Goal: Task Accomplishment & Management: Manage account settings

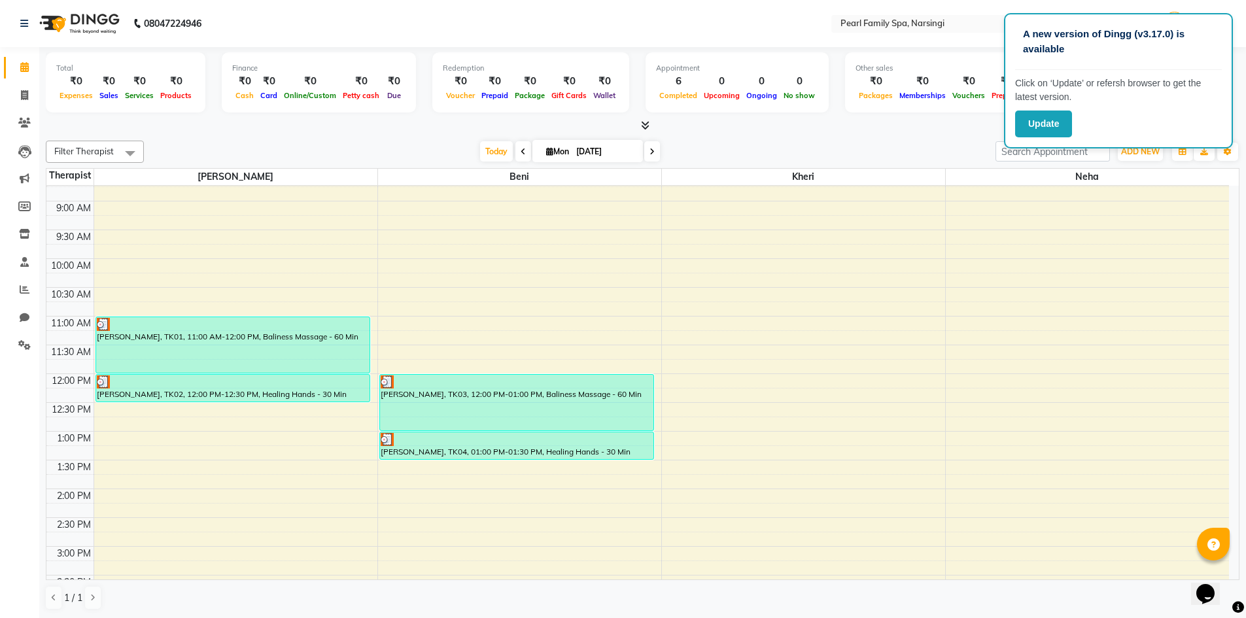
scroll to position [134, 0]
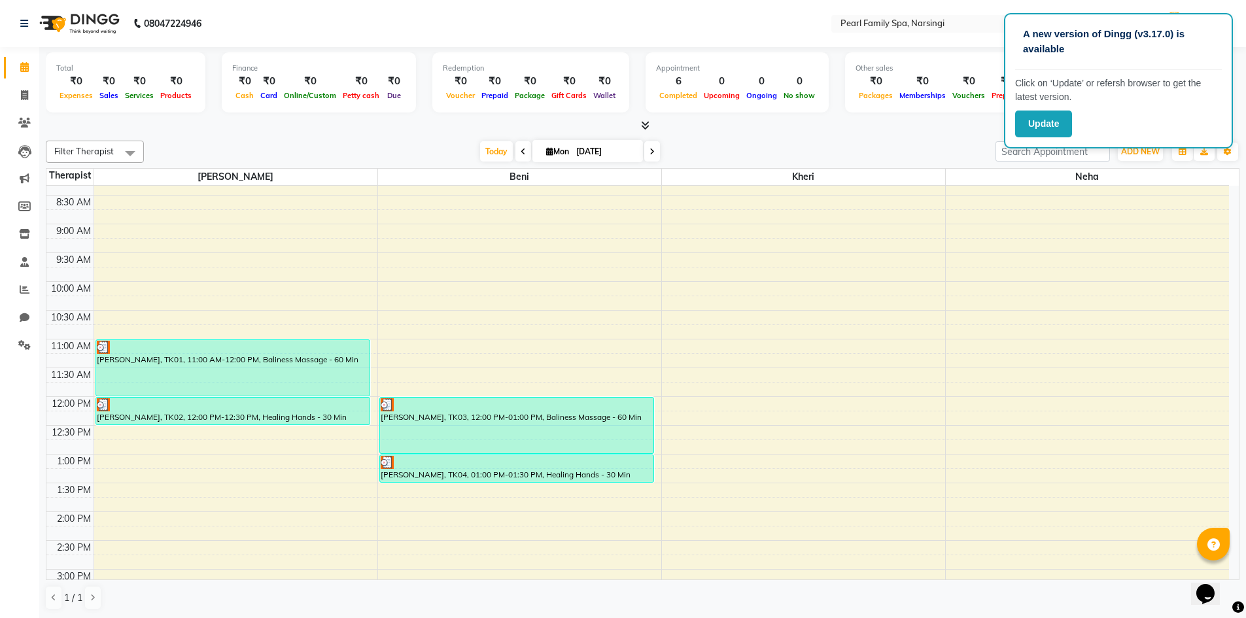
click at [910, 144] on div "[DATE] [DATE]" at bounding box center [569, 152] width 839 height 20
click at [975, 122] on div at bounding box center [643, 126] width 1194 height 14
click at [1188, 107] on div "A new version of Dingg (v3.17.0) is available Click on ‘Update’ or refersh brow…" at bounding box center [1118, 80] width 229 height 135
click at [1033, 124] on button "Update" at bounding box center [1043, 124] width 57 height 27
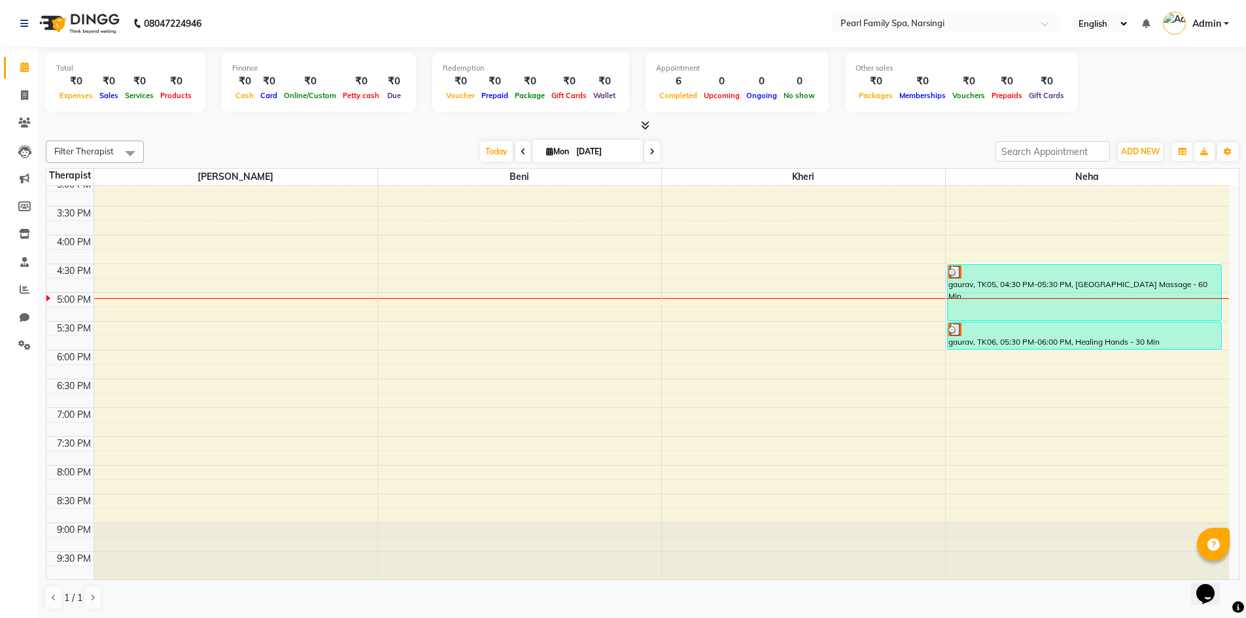
scroll to position [527, 0]
click at [33, 295] on span at bounding box center [24, 290] width 23 height 15
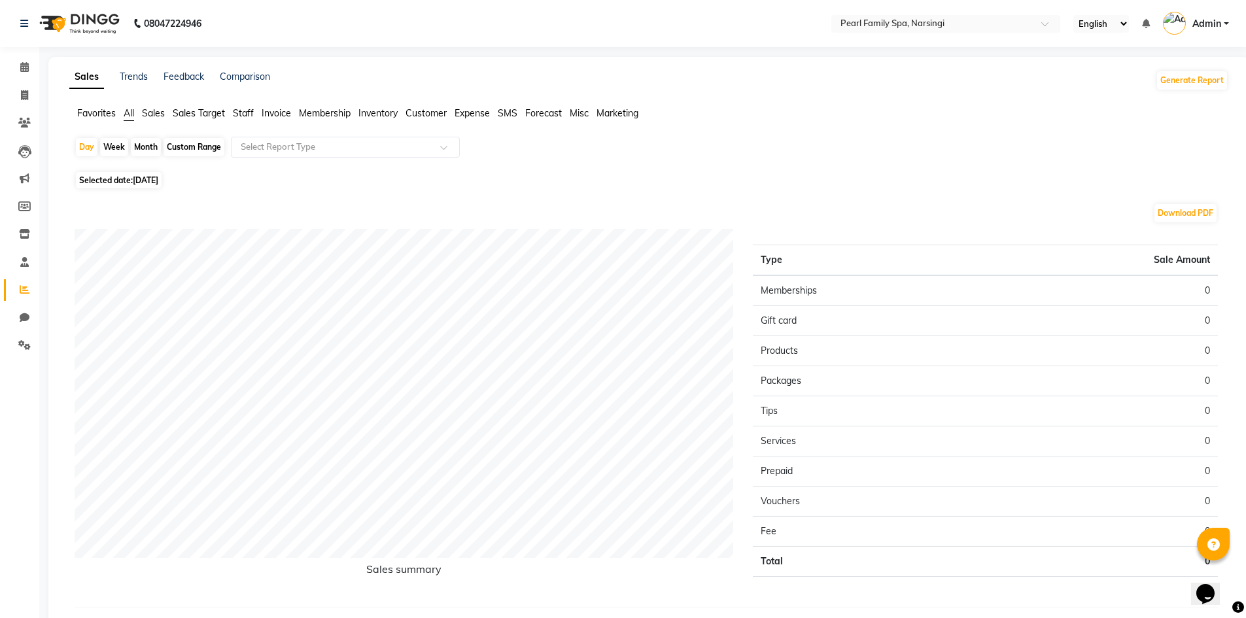
click at [155, 147] on div "Month" at bounding box center [146, 147] width 30 height 18
select select "9"
select select "2025"
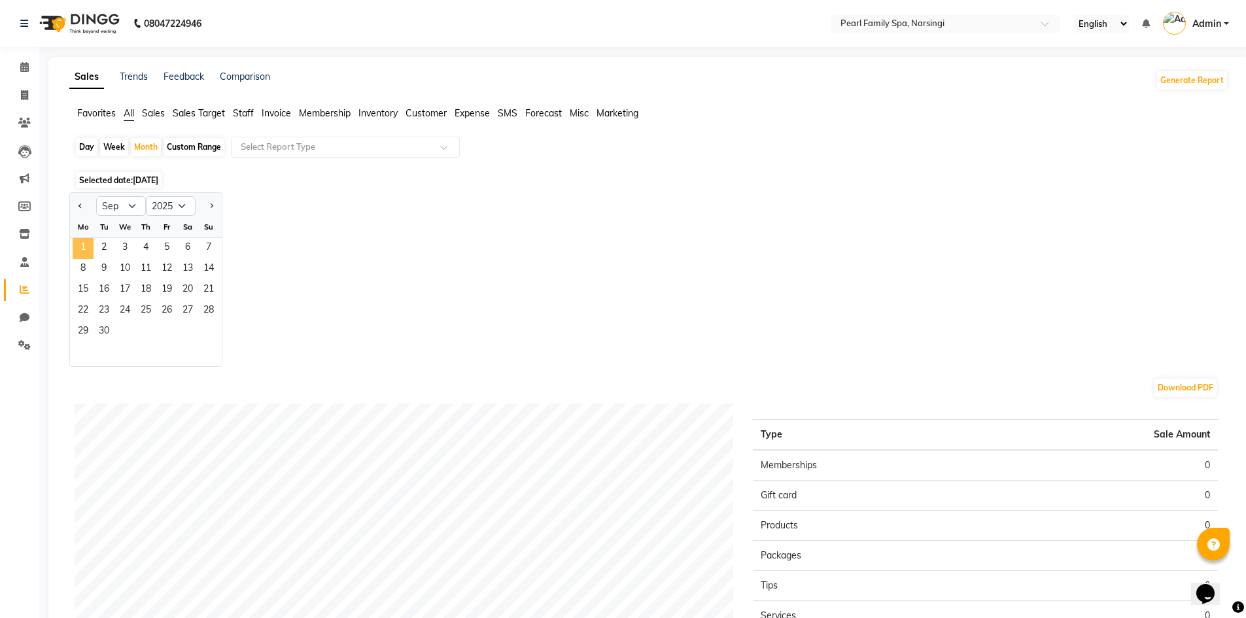
click at [88, 247] on span "1" at bounding box center [83, 248] width 21 height 21
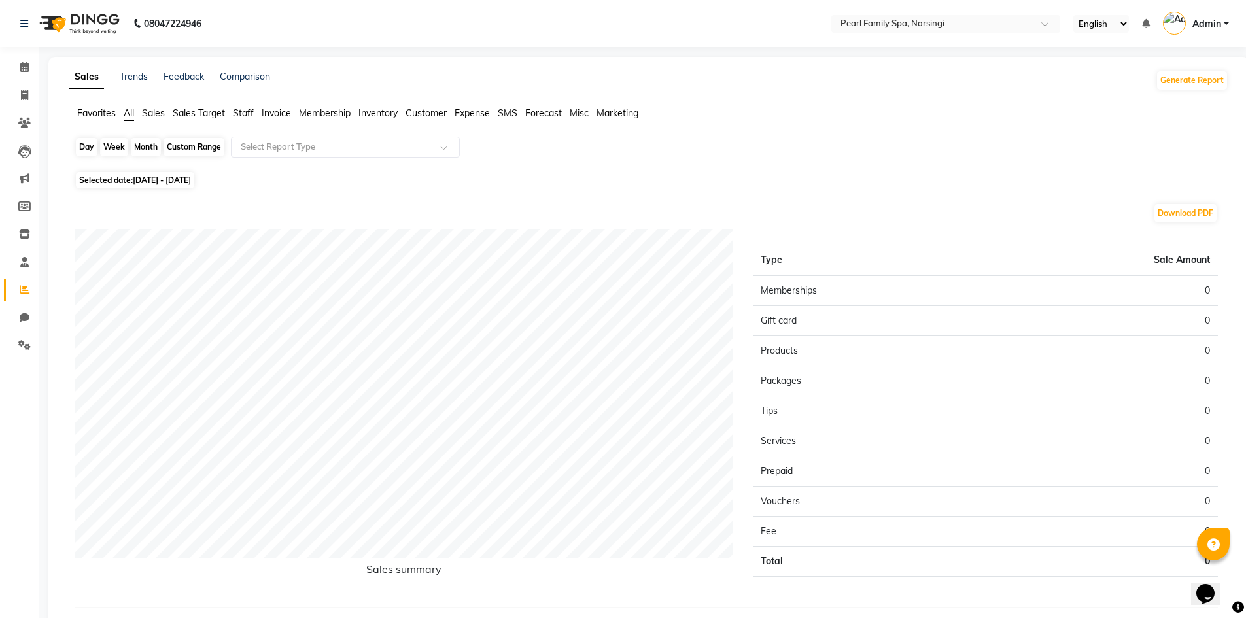
click at [139, 143] on div "Month" at bounding box center [146, 147] width 30 height 18
select select "9"
select select "2025"
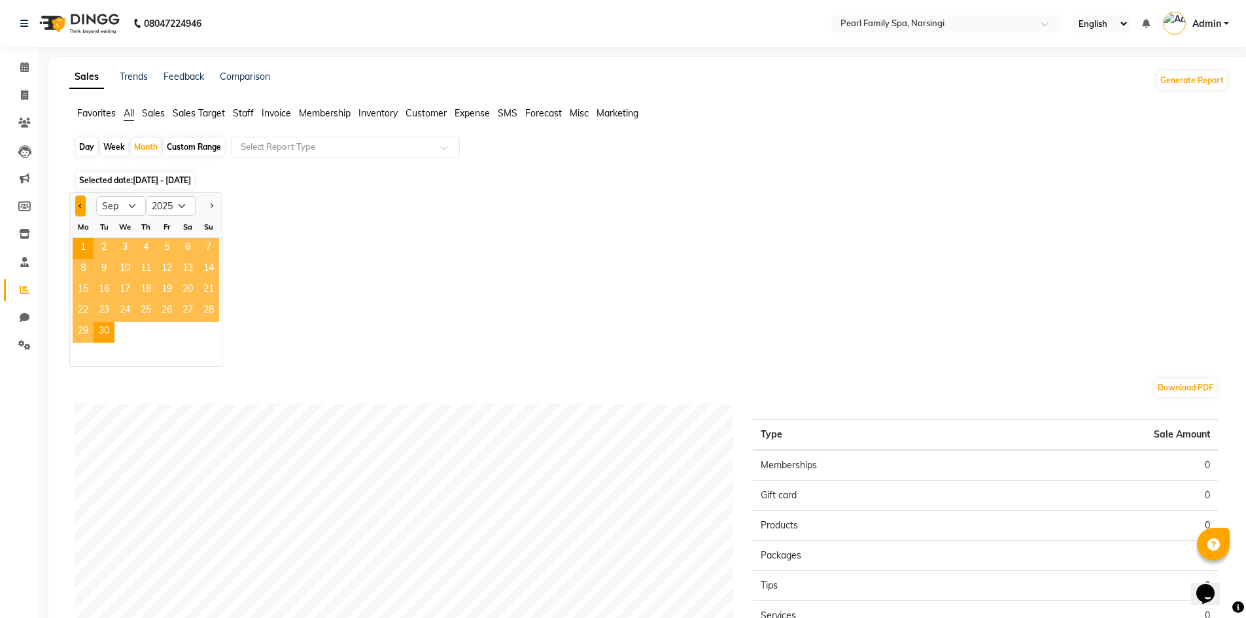
click at [77, 201] on button "Previous month" at bounding box center [80, 206] width 10 height 21
select select "8"
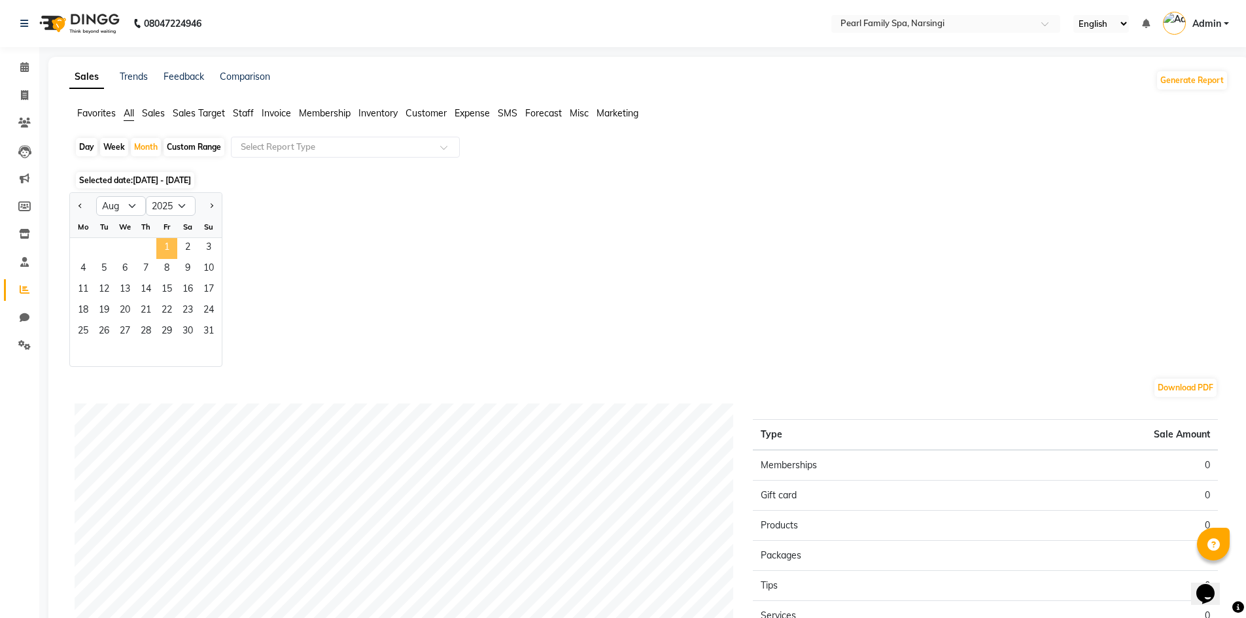
click at [157, 239] on span "1" at bounding box center [166, 248] width 21 height 21
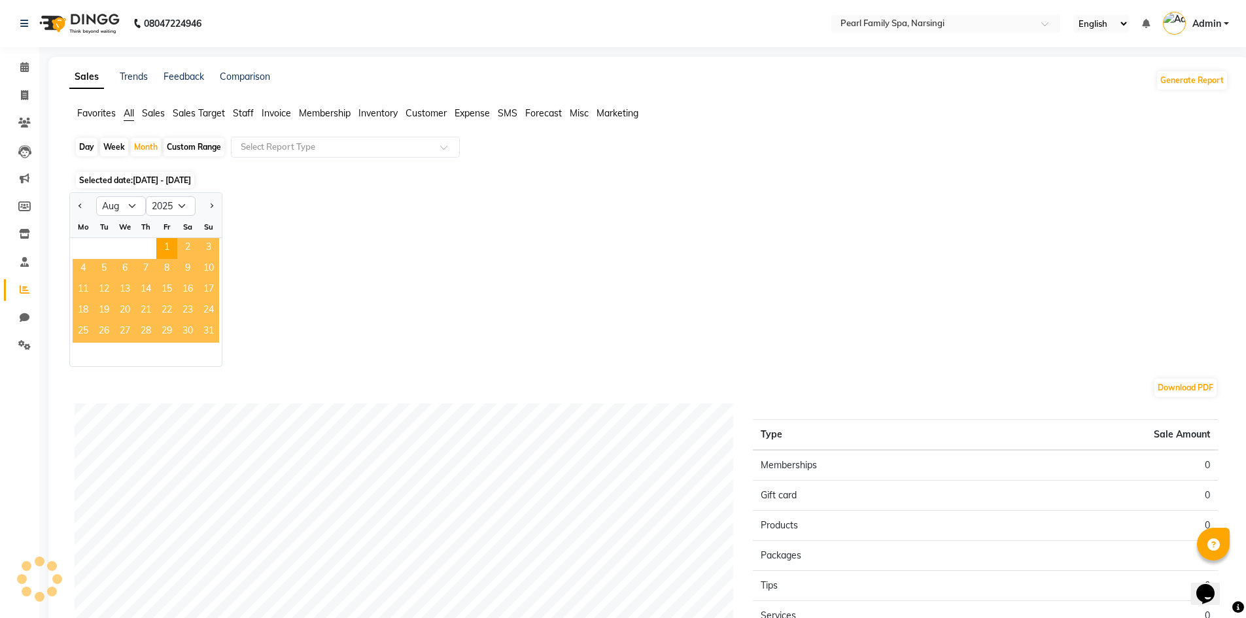
click at [201, 323] on span "31" at bounding box center [208, 332] width 21 height 21
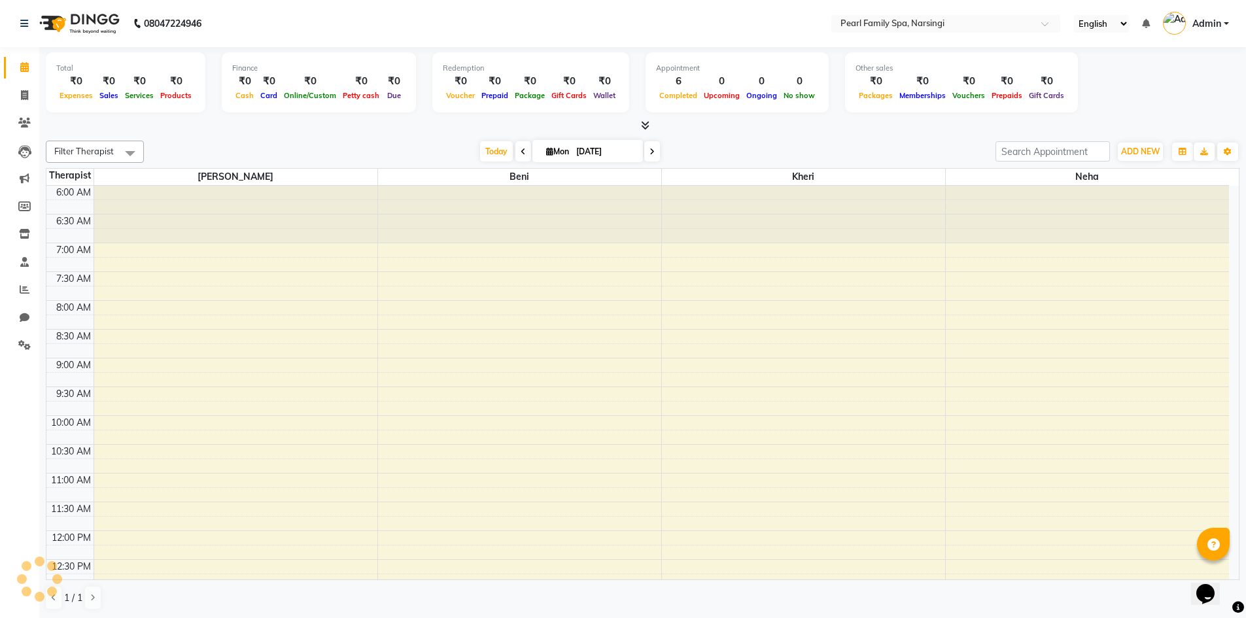
scroll to position [502, 0]
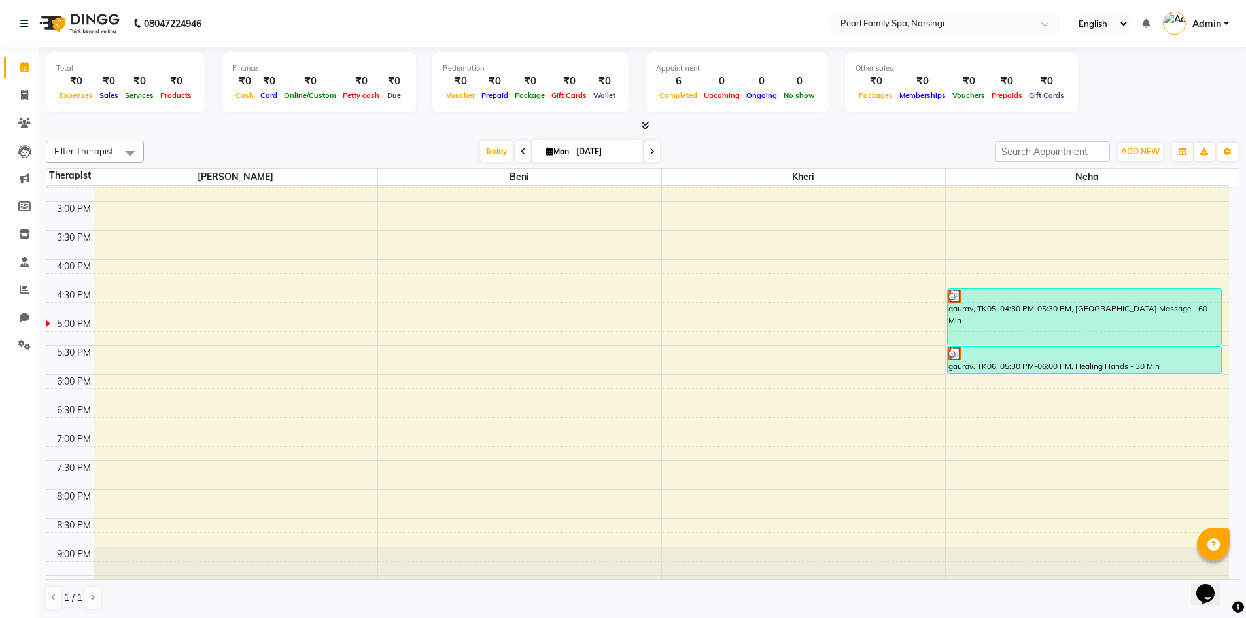
click at [12, 71] on link "Calendar" at bounding box center [19, 68] width 31 height 22
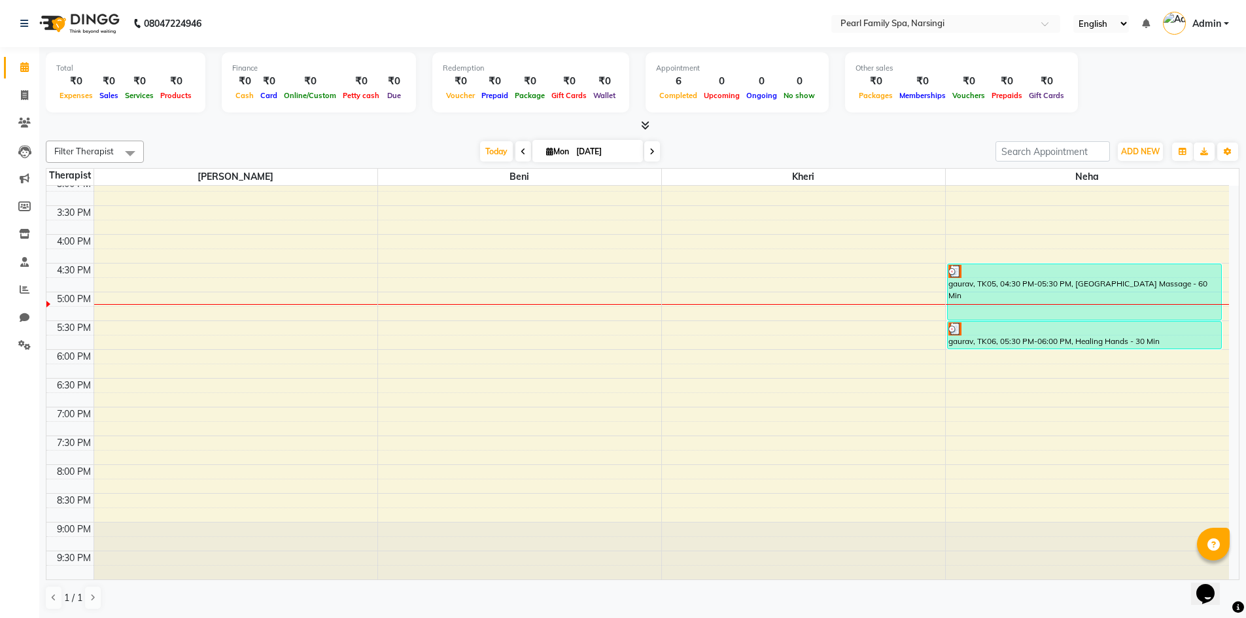
scroll to position [1, 0]
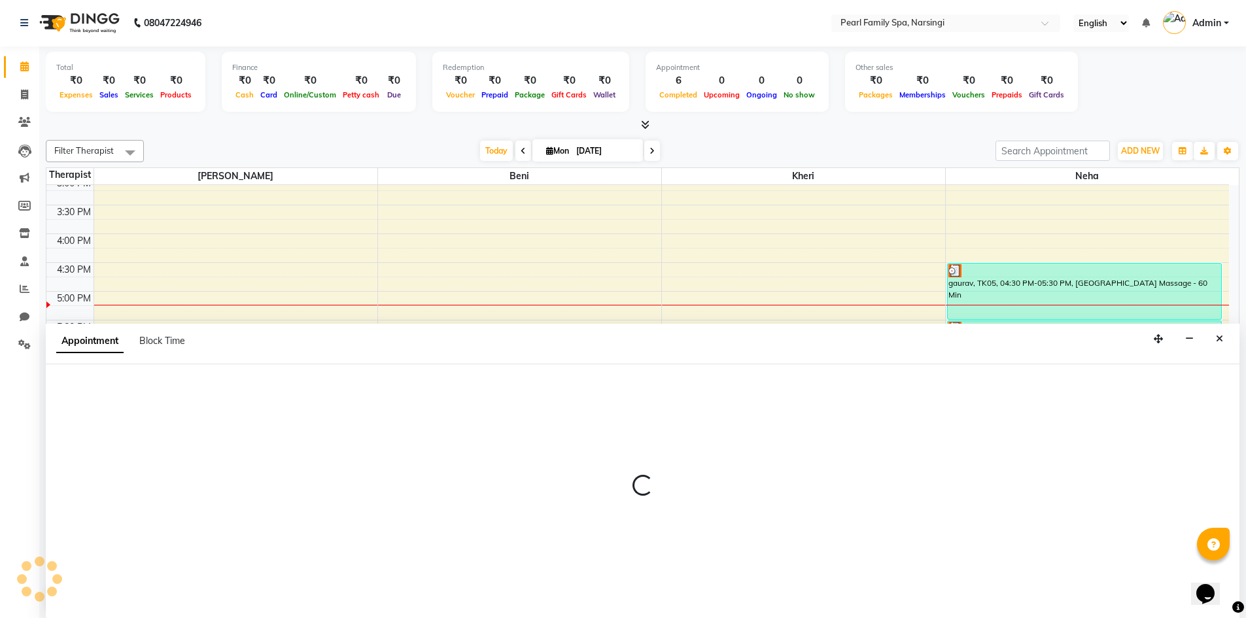
select select "87640"
select select "1020"
select select "tentative"
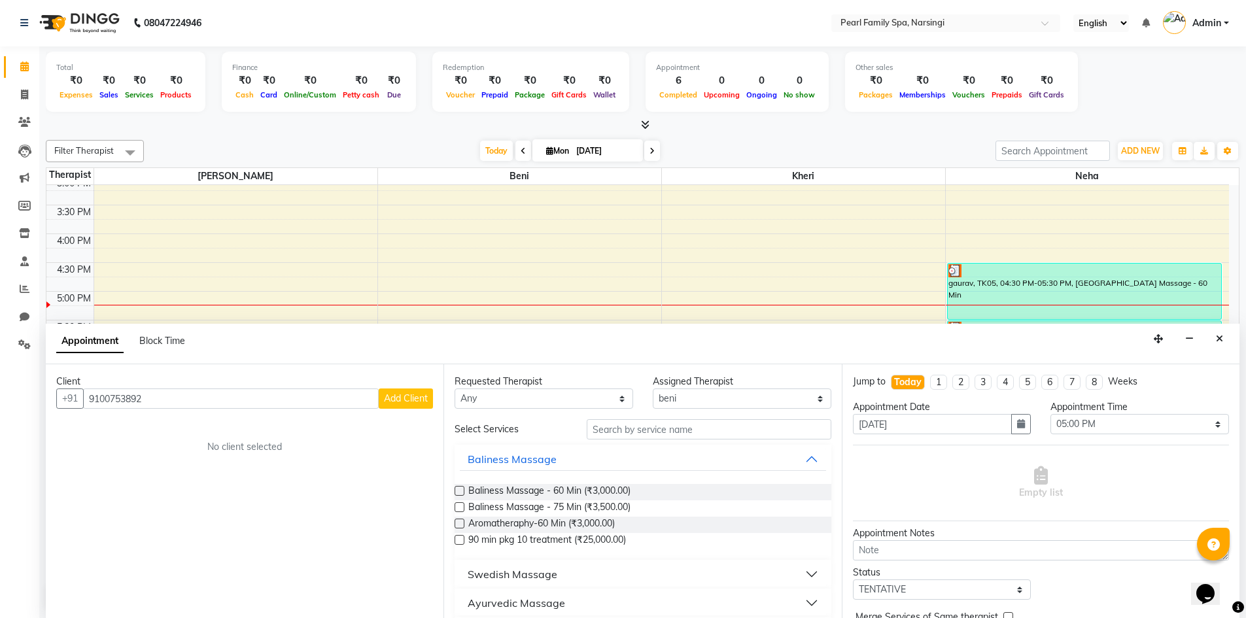
type input "9100753892"
click at [411, 399] on span "Add Client" at bounding box center [406, 398] width 44 height 12
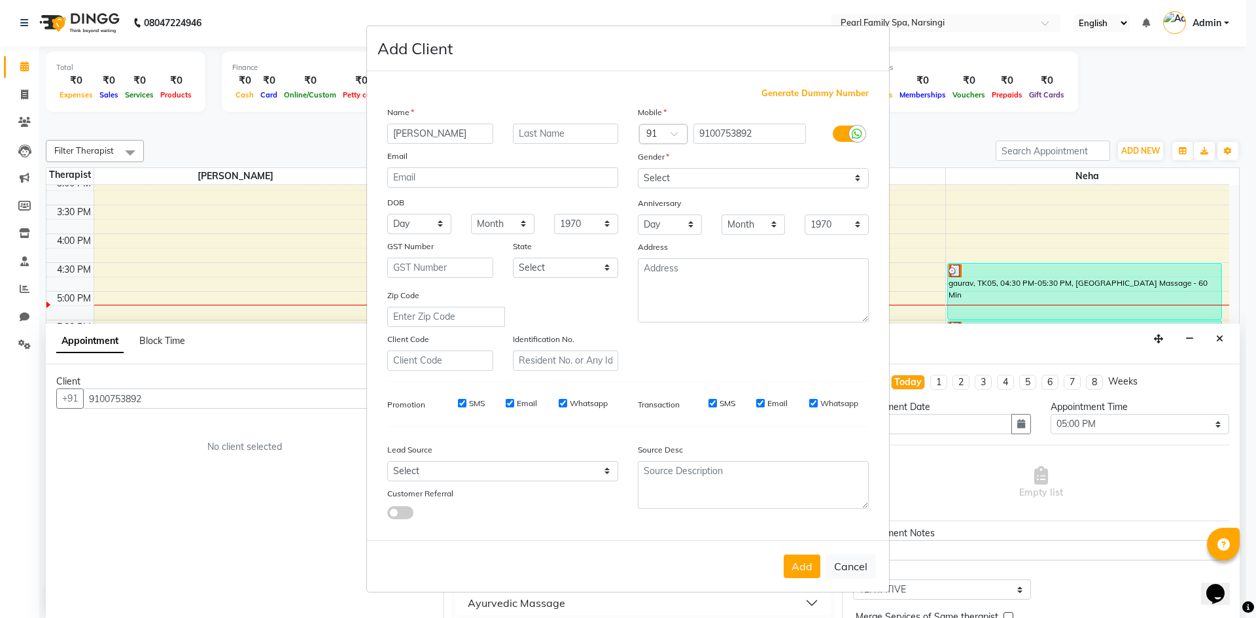
type input "sajit"
drag, startPoint x: 685, startPoint y: 167, endPoint x: 682, endPoint y: 179, distance: 12.2
click at [685, 169] on div "Mobile Country Code × 91 9100753892 Gender Select Male Female Other Prefer Not …" at bounding box center [753, 238] width 251 height 266
click at [682, 180] on select "Select Male Female Other Prefer Not To Say" at bounding box center [753, 178] width 231 height 20
select select "male"
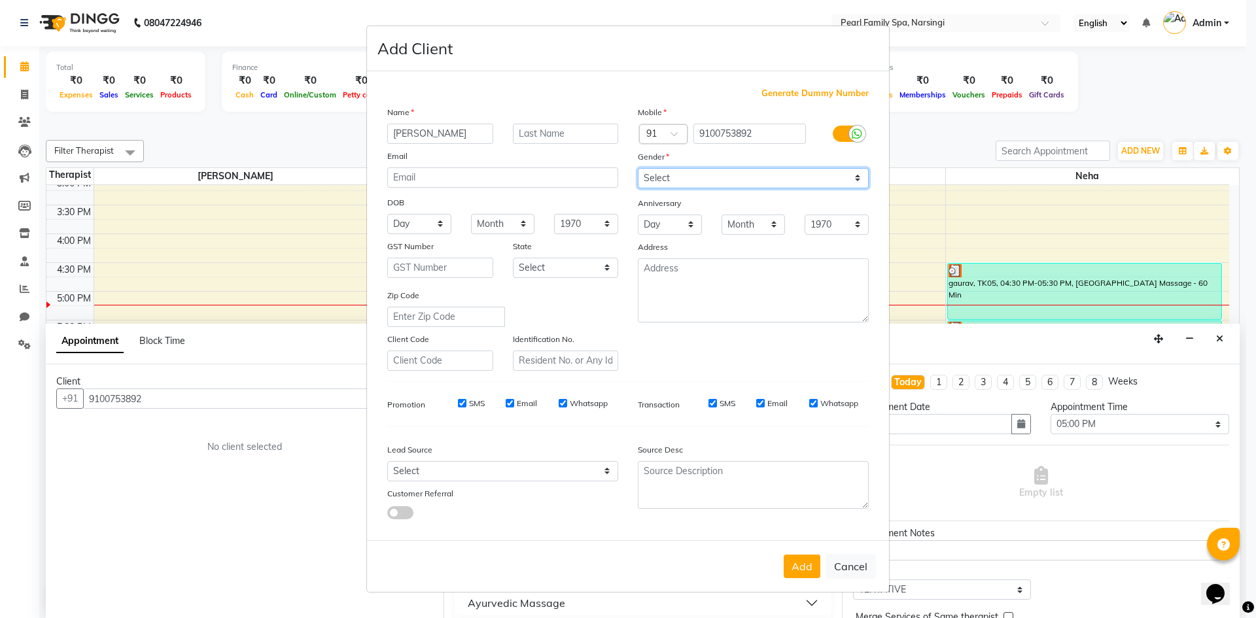
click at [638, 168] on select "Select Male Female Other Prefer Not To Say" at bounding box center [753, 178] width 231 height 20
click at [793, 573] on button "Add" at bounding box center [802, 567] width 37 height 24
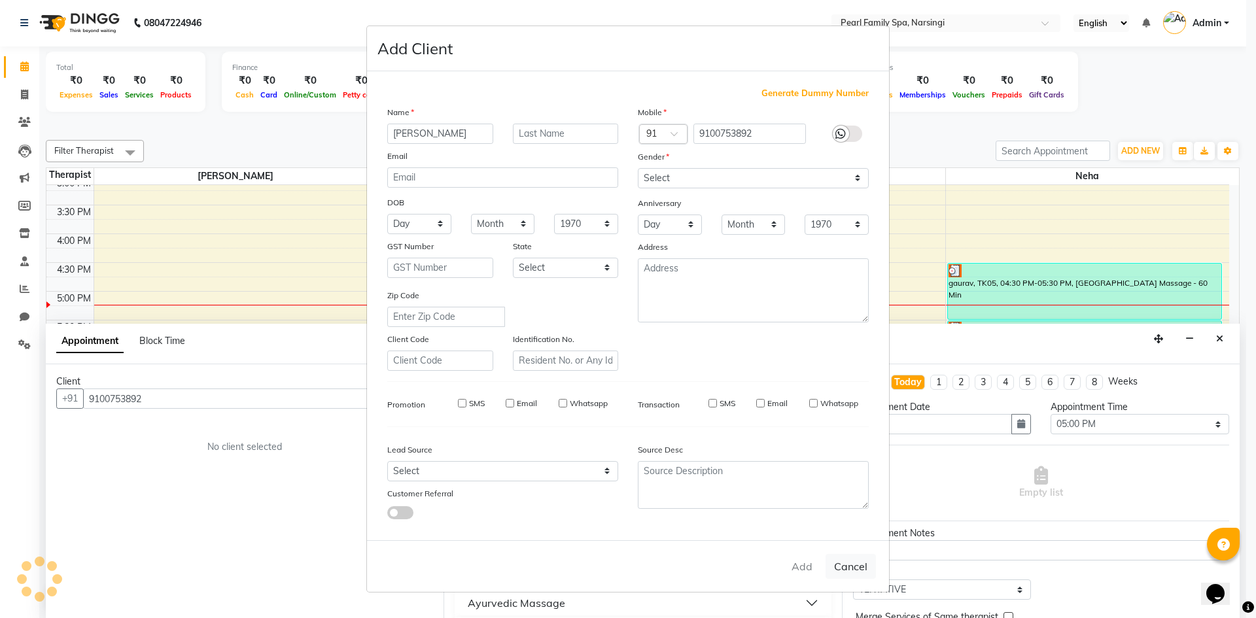
select select
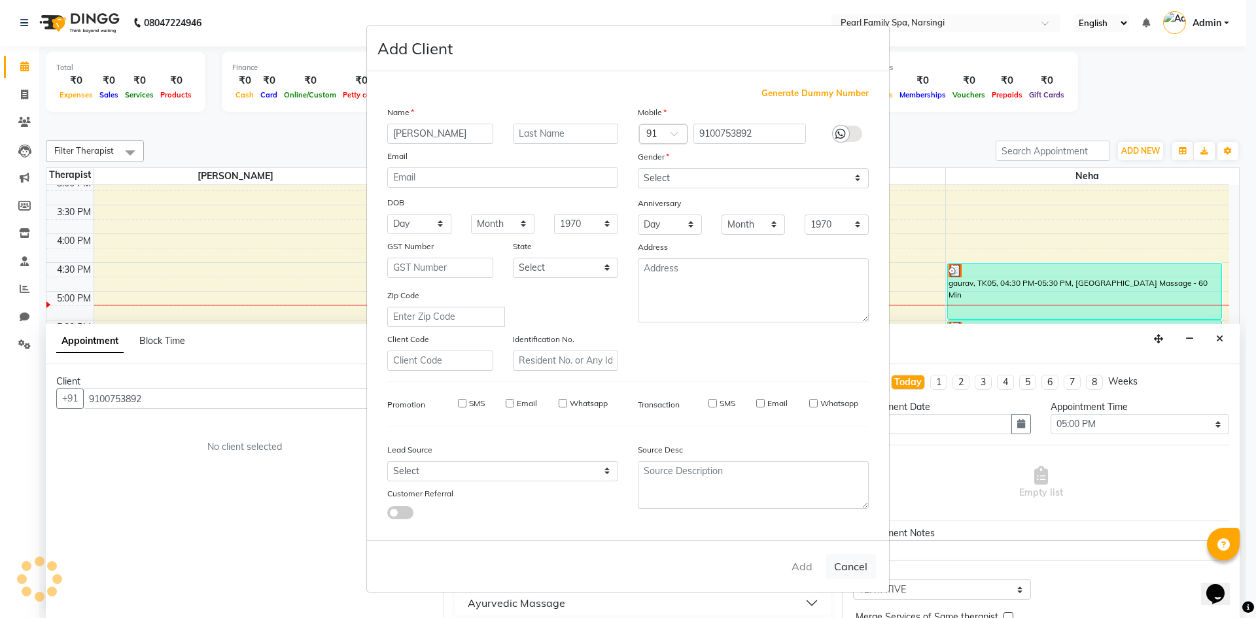
select select
checkbox input "false"
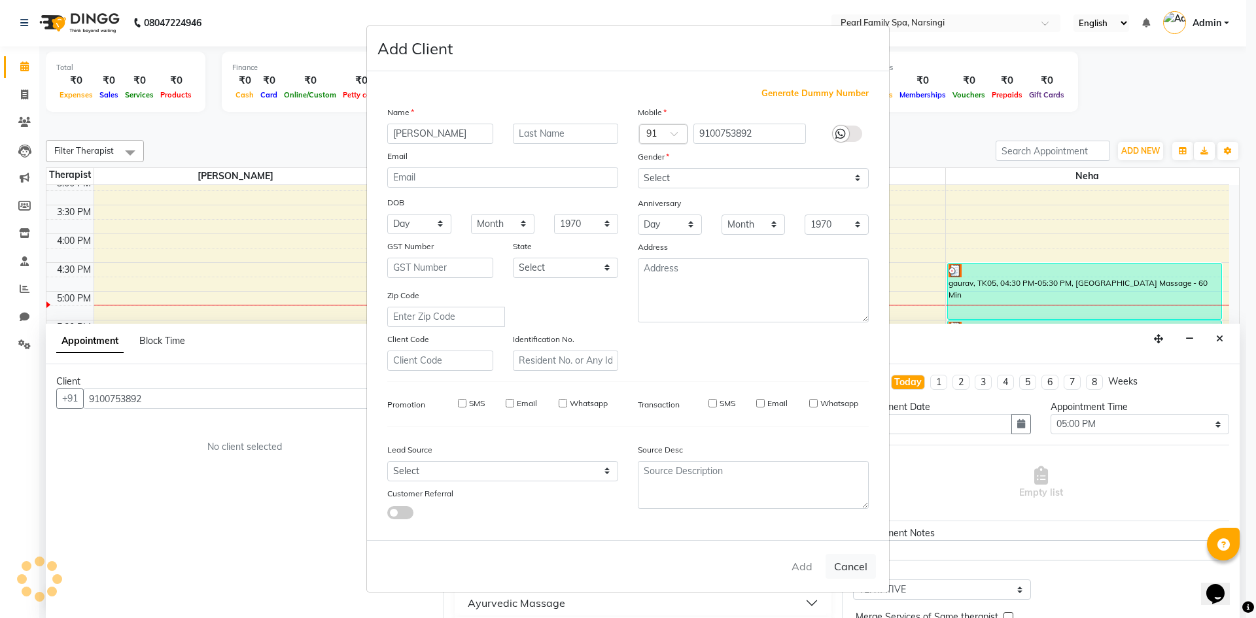
checkbox input "false"
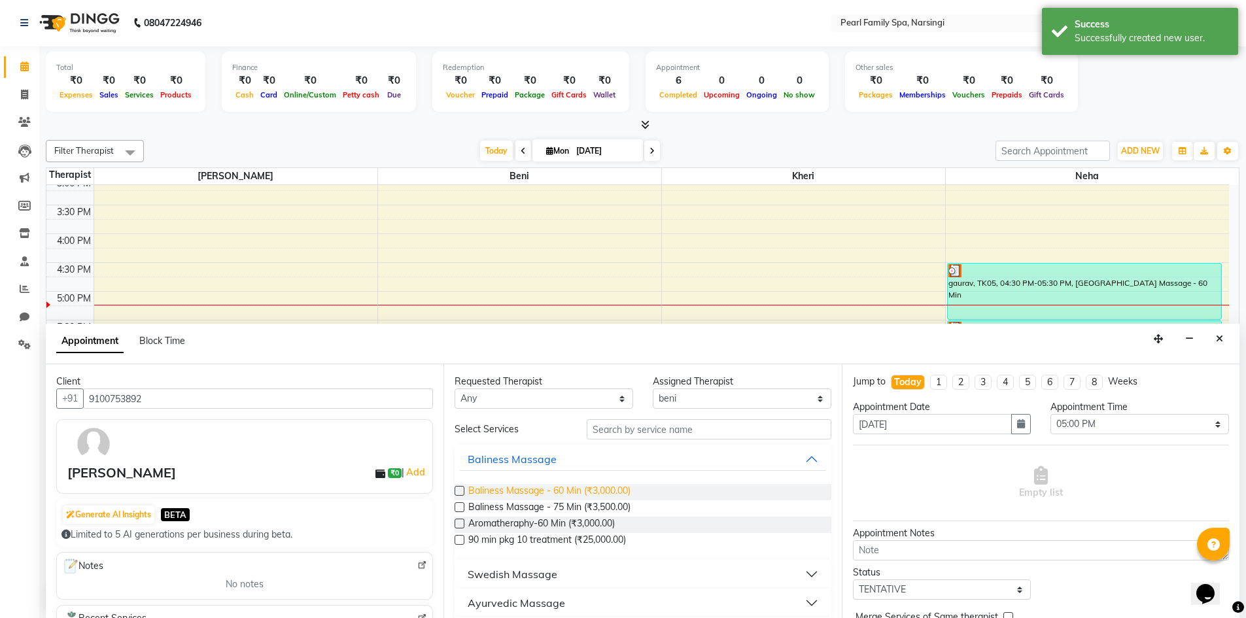
click at [472, 487] on span "Baliness Massage - 60 Min (₹3,000.00)" at bounding box center [549, 492] width 162 height 16
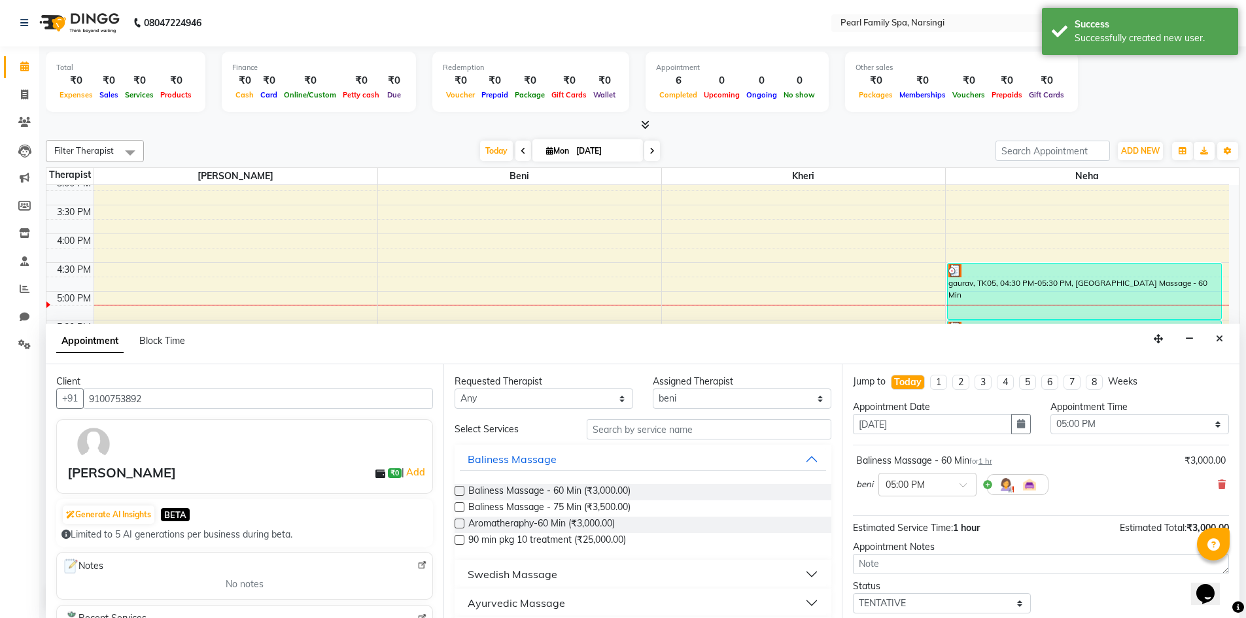
click at [457, 489] on label at bounding box center [460, 491] width 10 height 10
click at [457, 489] on input "checkbox" at bounding box center [459, 492] width 9 height 9
checkbox input "false"
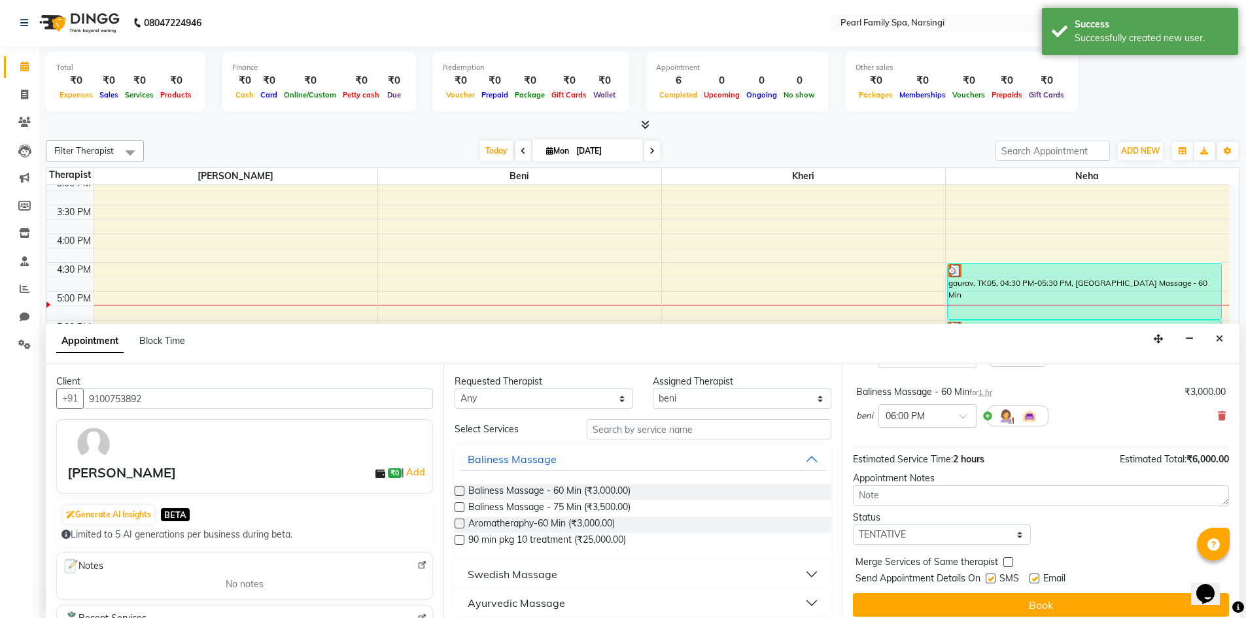
scroll to position [137, 0]
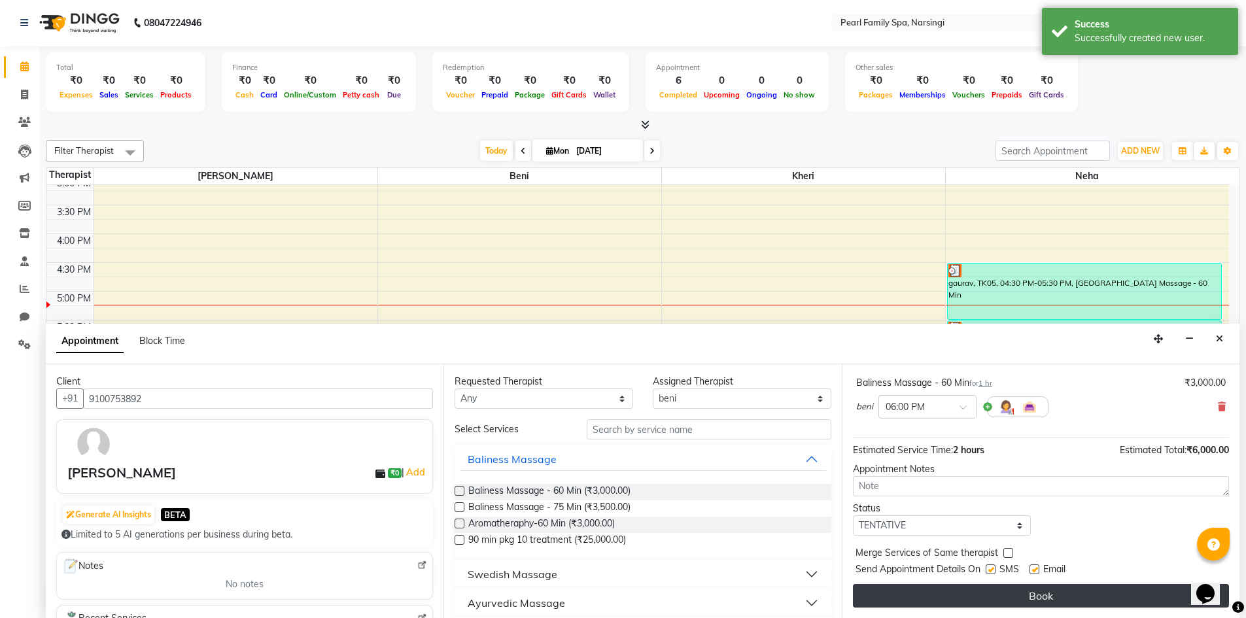
click at [1012, 594] on button "Book" at bounding box center [1041, 596] width 376 height 24
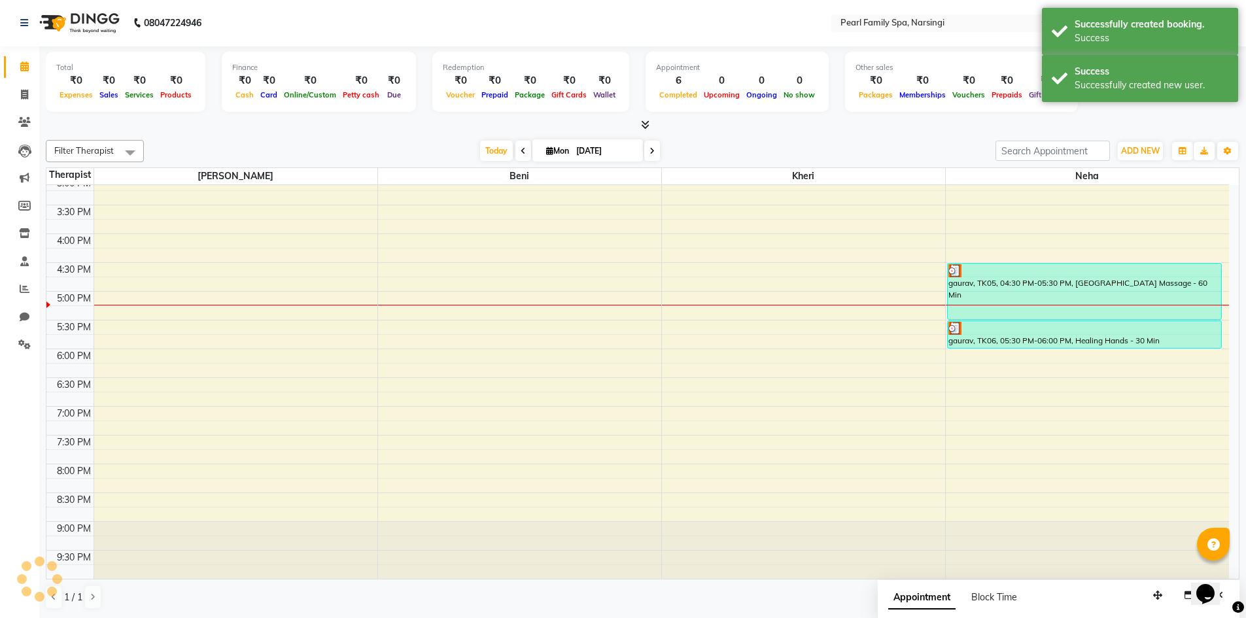
scroll to position [0, 0]
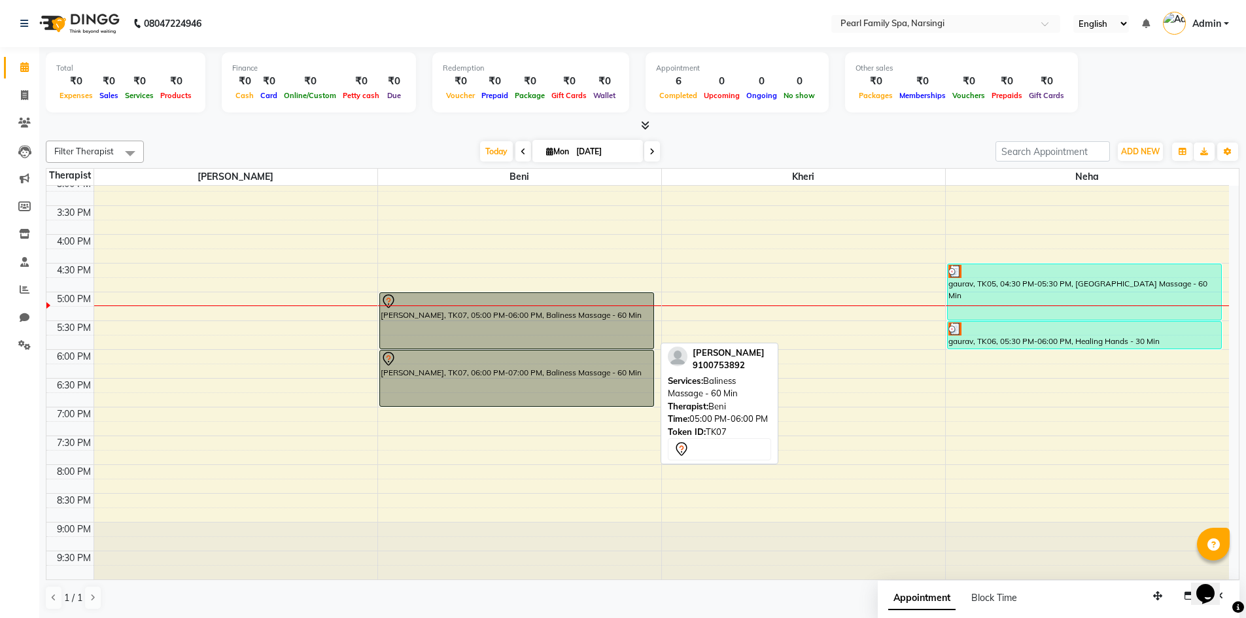
click at [558, 330] on div "sajit, TK07, 05:00 PM-06:00 PM, Baliness Massage - 60 Min" at bounding box center [516, 321] width 273 height 56
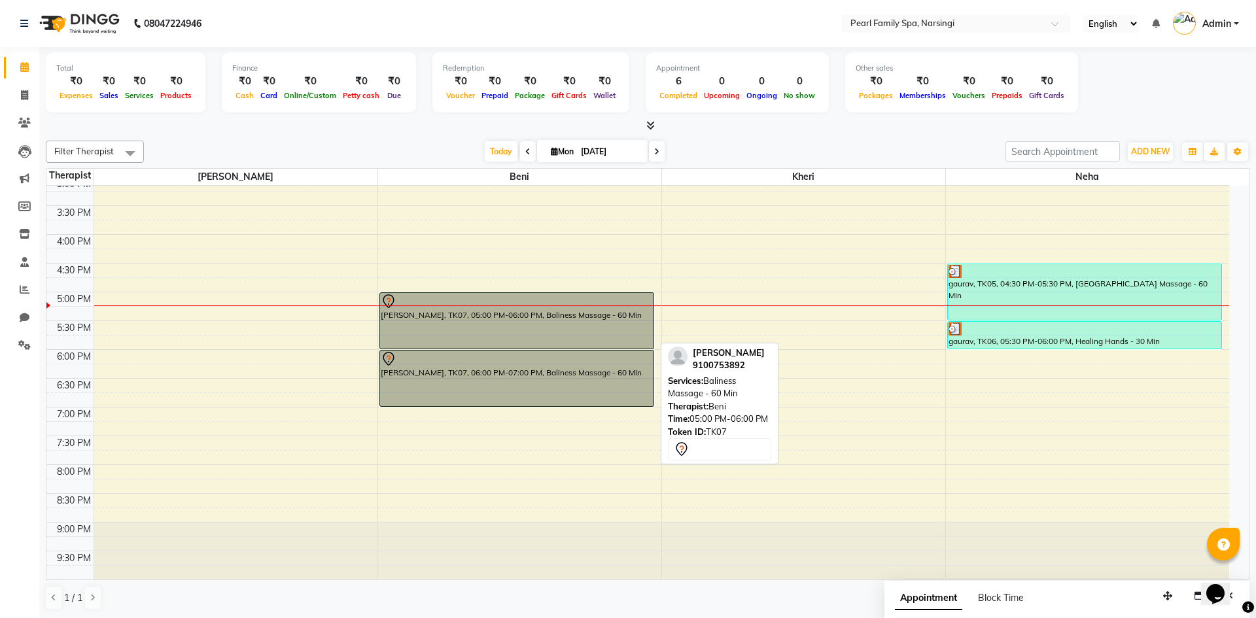
select select "7"
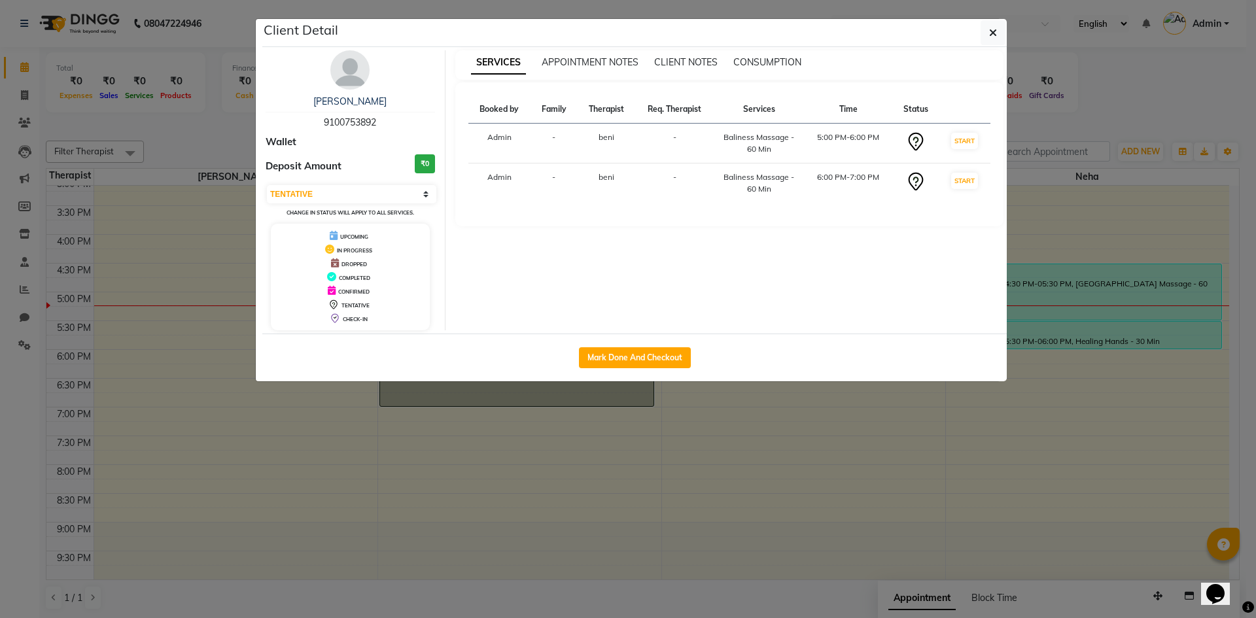
click at [617, 436] on ngb-modal-window "Client Detail sajit 9100753892 Wallet Deposit Amount ₹0 Select IN SERVICE CONFI…" at bounding box center [628, 309] width 1256 height 618
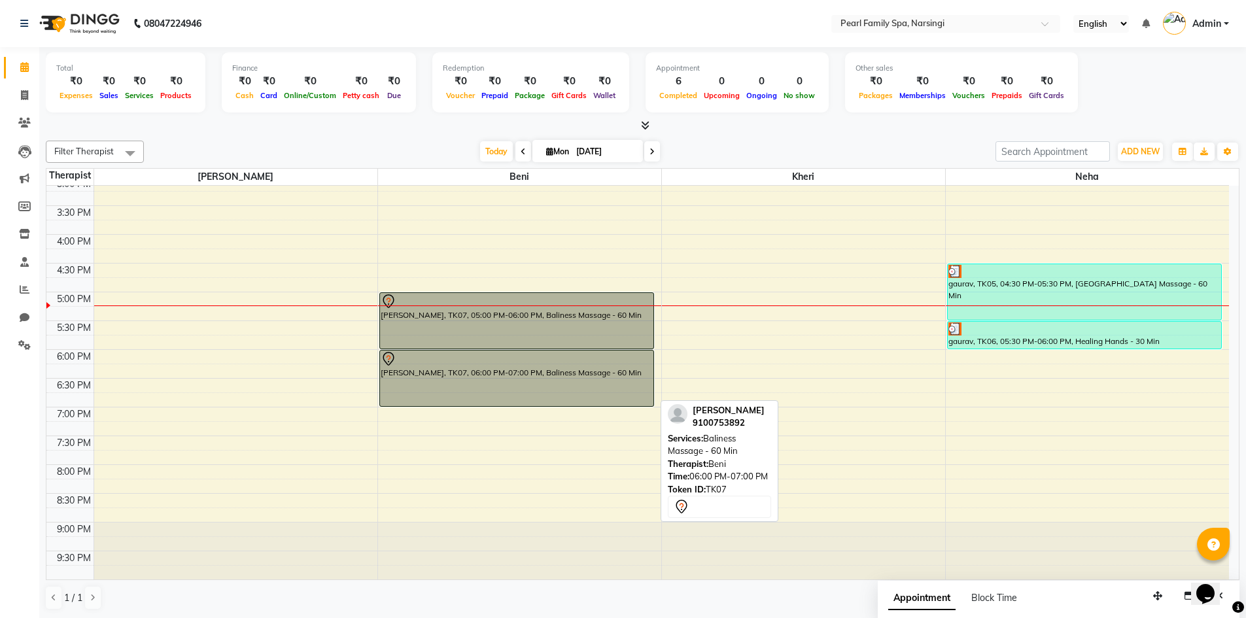
click at [597, 392] on div "sajit, TK07, 06:00 PM-07:00 PM, Baliness Massage - 60 Min" at bounding box center [516, 379] width 273 height 56
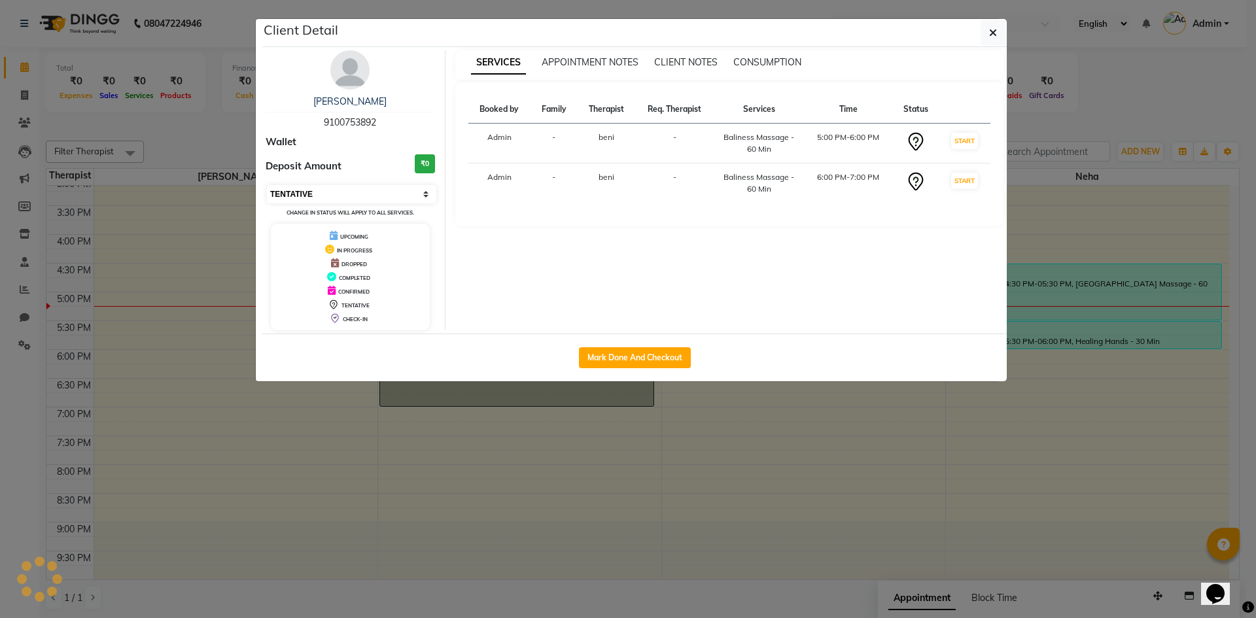
click at [362, 194] on select "Select IN SERVICE CONFIRMED TENTATIVE CHECK IN MARK DONE DROPPED UPCOMING" at bounding box center [351, 194] width 169 height 18
select select "2"
click at [267, 185] on select "Select IN SERVICE CONFIRMED TENTATIVE CHECK IN MARK DONE DROPPED UPCOMING" at bounding box center [351, 194] width 169 height 18
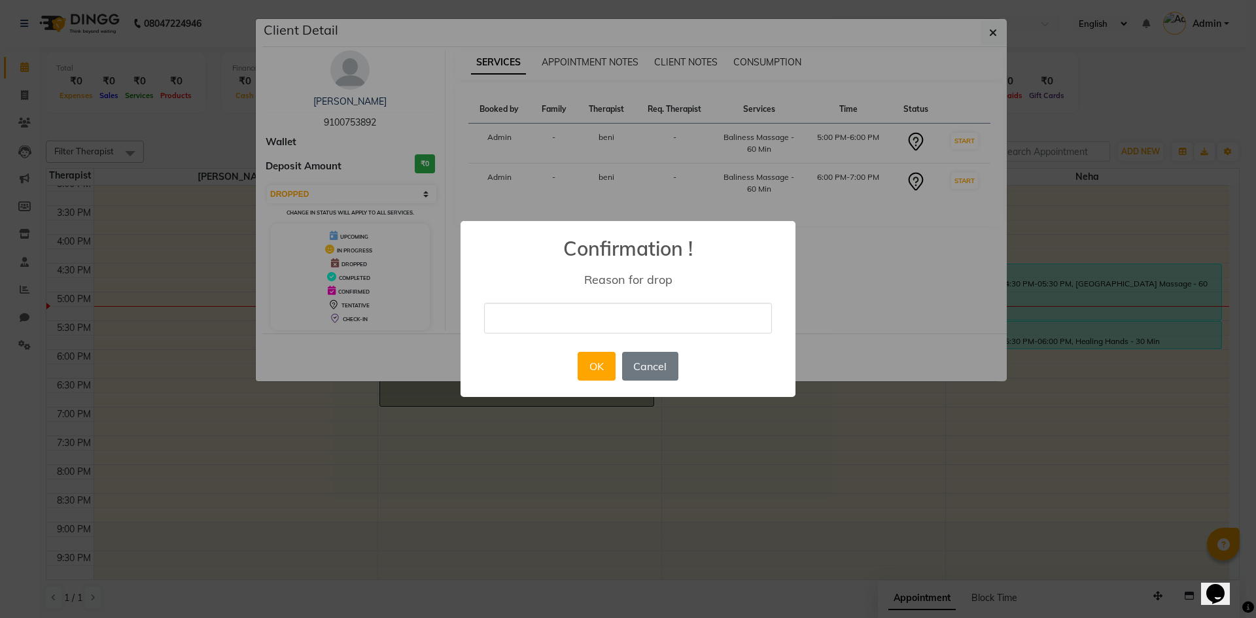
click at [523, 312] on input "text" at bounding box center [628, 318] width 288 height 31
type input "change"
click at [589, 368] on button "OK" at bounding box center [596, 366] width 37 height 29
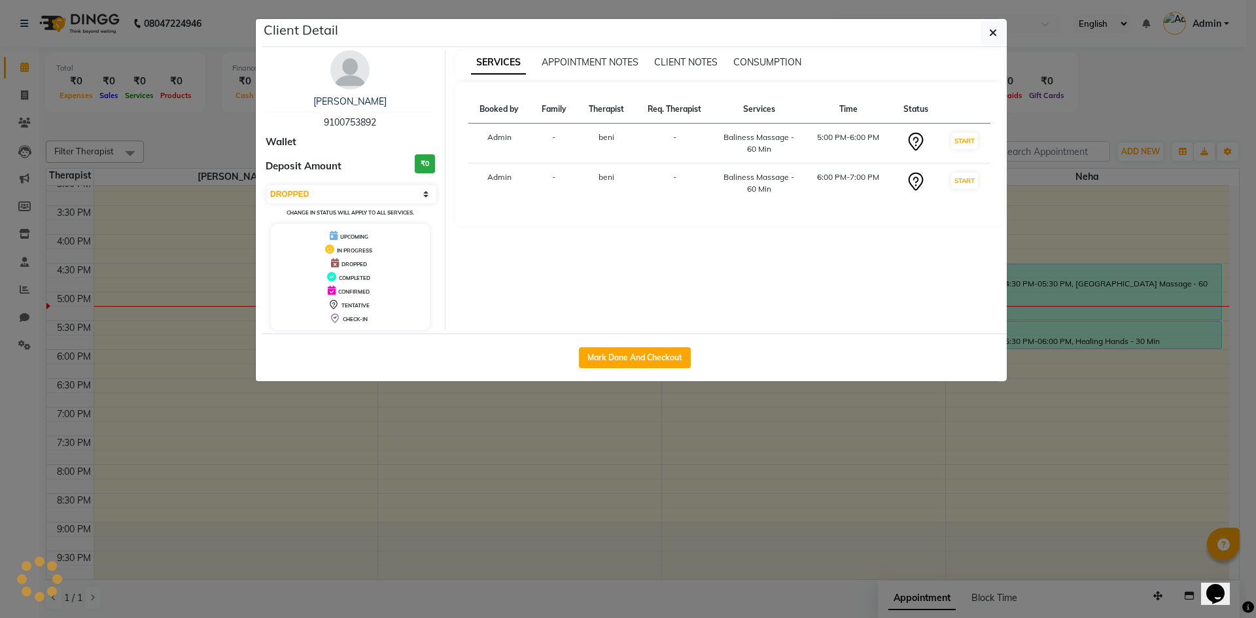
click at [557, 440] on ngb-modal-window "Client Detail sajit 9100753892 Wallet Deposit Amount ₹0 Select IN SERVICE CONFI…" at bounding box center [628, 309] width 1256 height 618
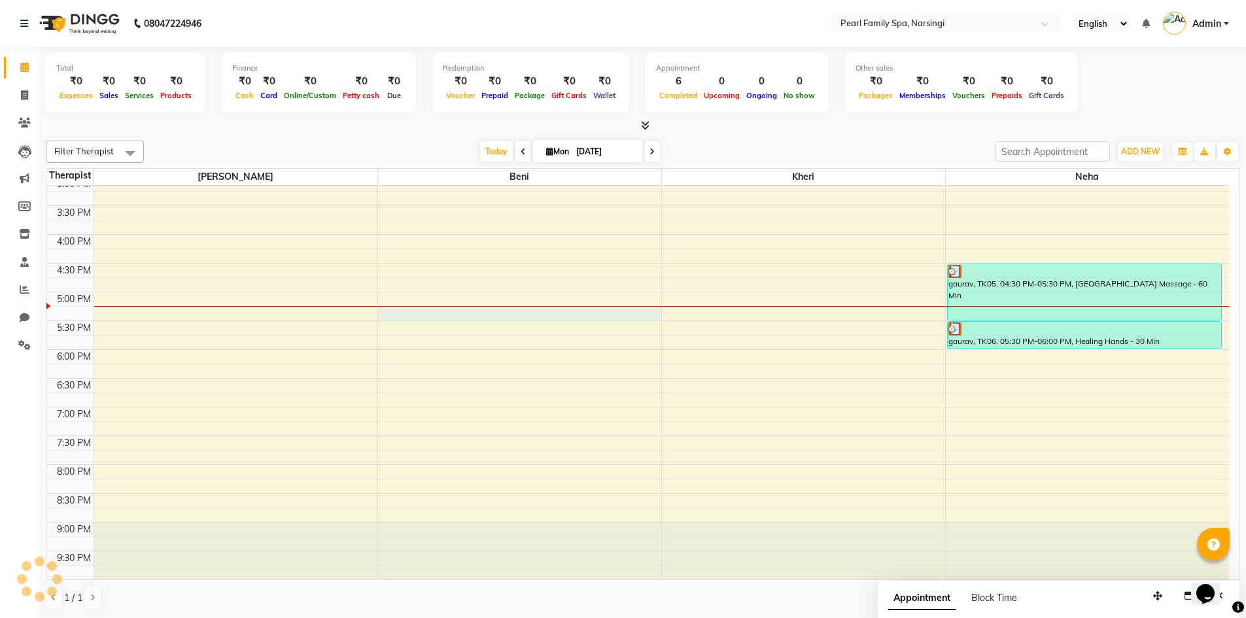
click at [458, 309] on div "6:00 AM 6:30 AM 7:00 AM 7:30 AM 8:00 AM 8:30 AM 9:00 AM 9:30 AM 10:00 AM 10:30 …" at bounding box center [637, 119] width 1183 height 920
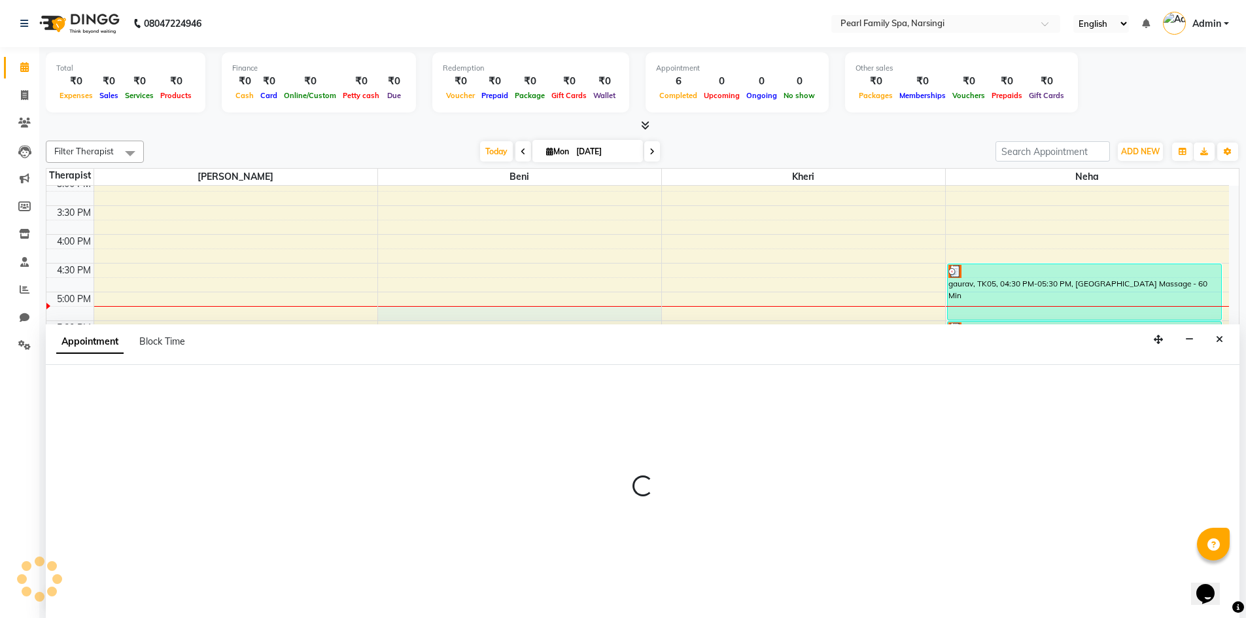
scroll to position [1, 0]
select select "87640"
select select "1035"
select select "tentative"
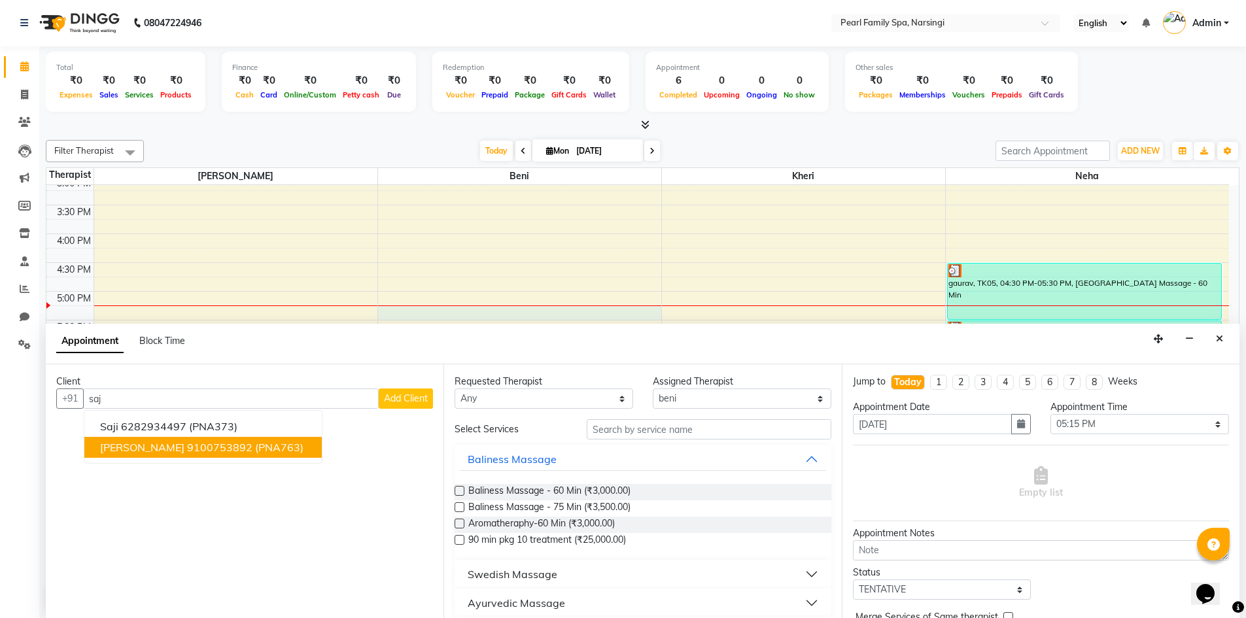
click at [190, 451] on button "sajit 9100753892 (PNA763)" at bounding box center [202, 447] width 237 height 21
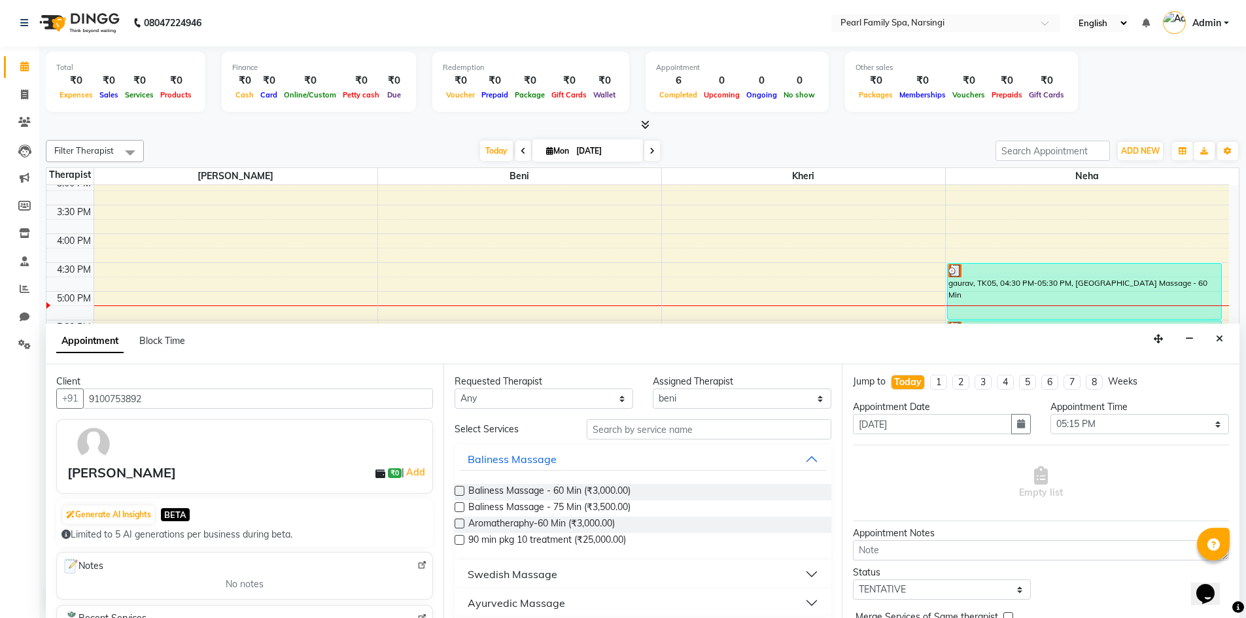
type input "9100753892"
click at [456, 494] on label at bounding box center [460, 491] width 10 height 10
click at [456, 494] on input "checkbox" at bounding box center [459, 492] width 9 height 9
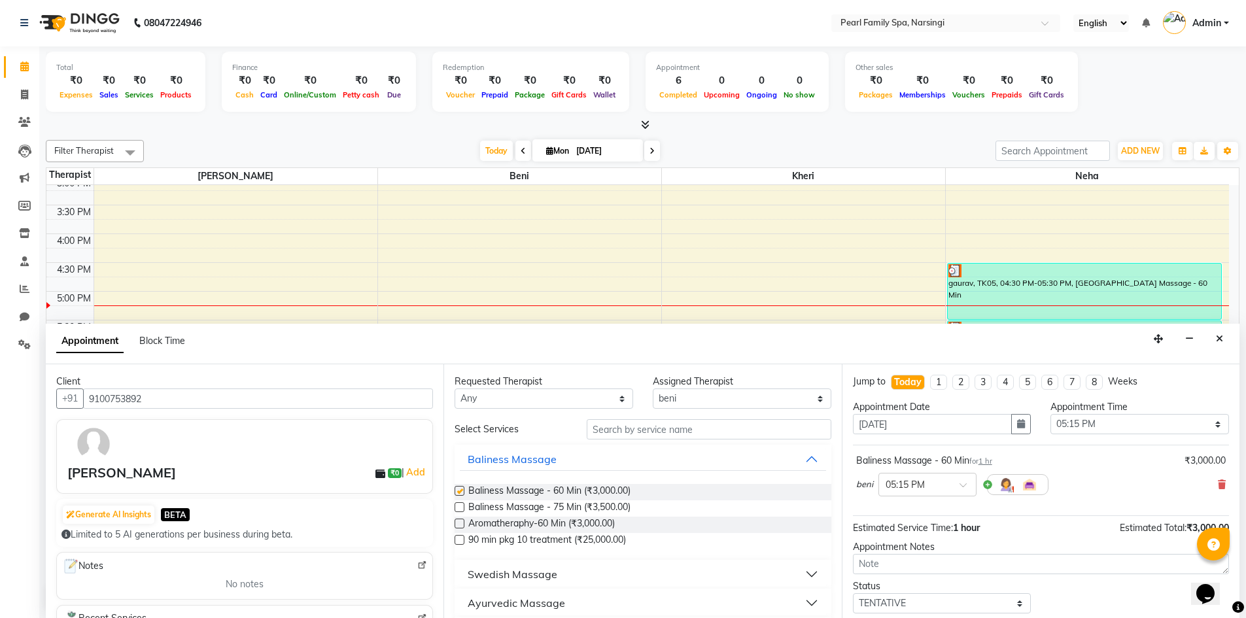
checkbox input "false"
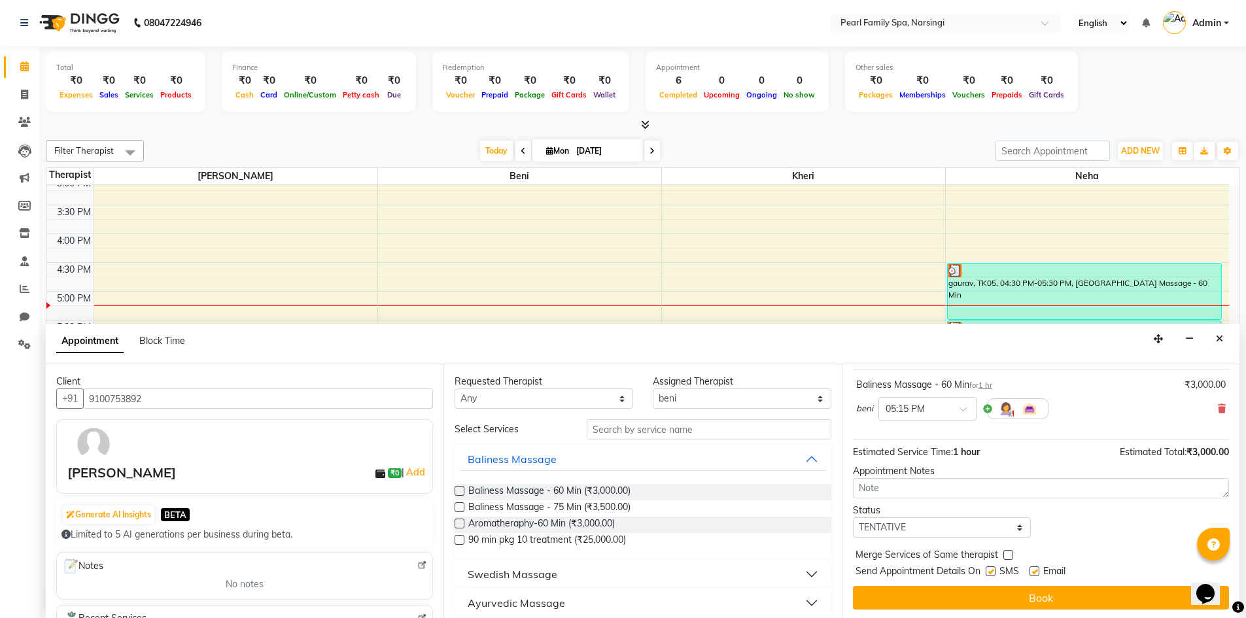
scroll to position [78, 0]
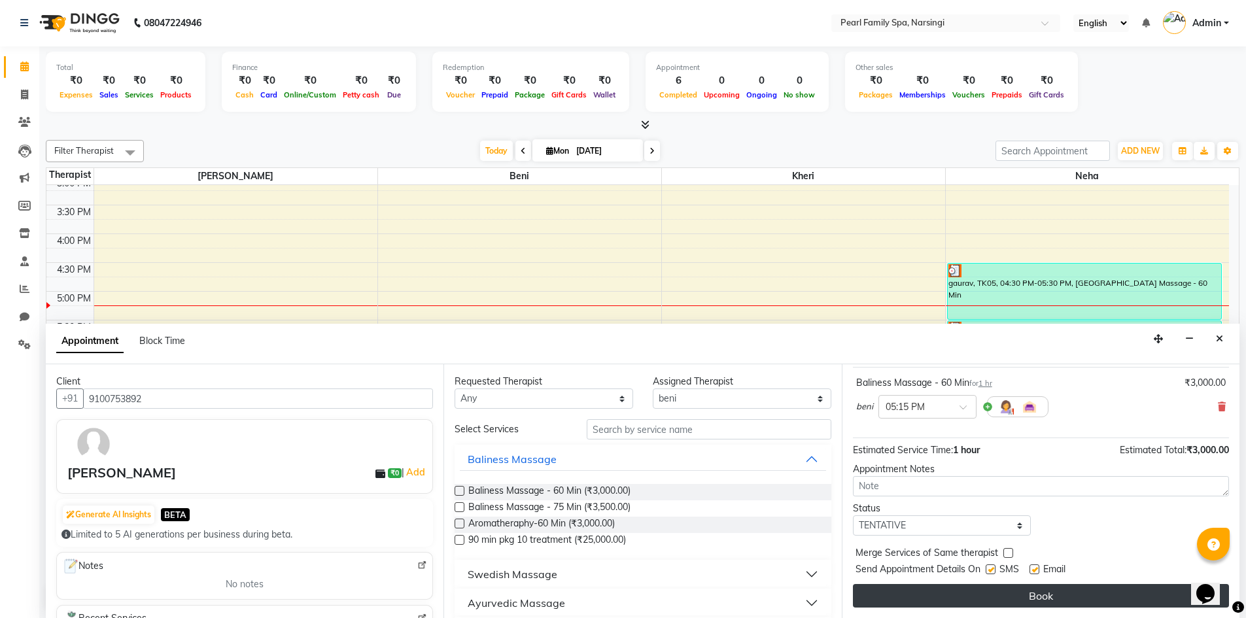
click at [932, 593] on button "Book" at bounding box center [1041, 596] width 376 height 24
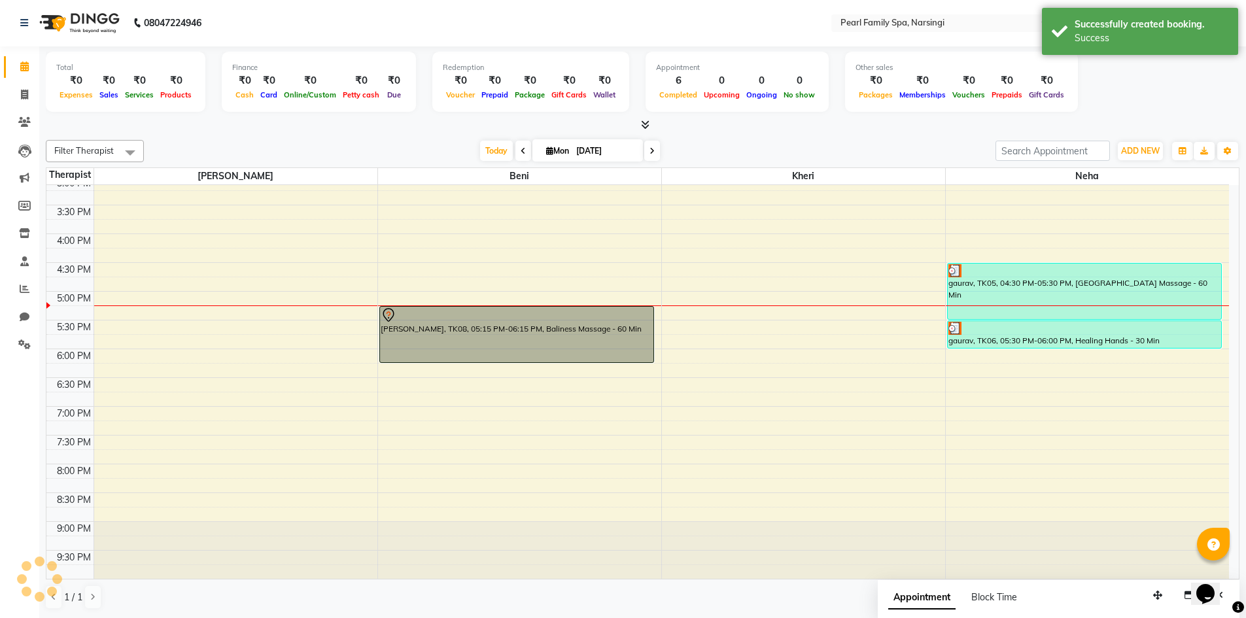
scroll to position [0, 0]
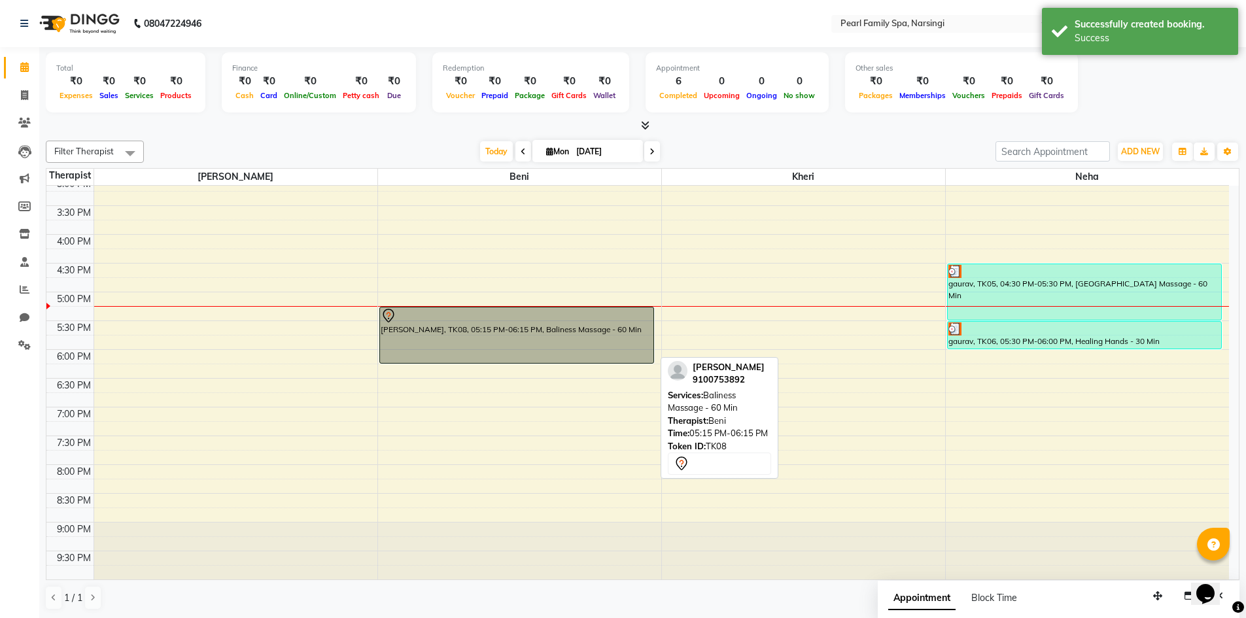
click at [600, 343] on div "sajit, TK08, 05:15 PM-06:15 PM, Baliness Massage - 60 Min" at bounding box center [516, 335] width 273 height 56
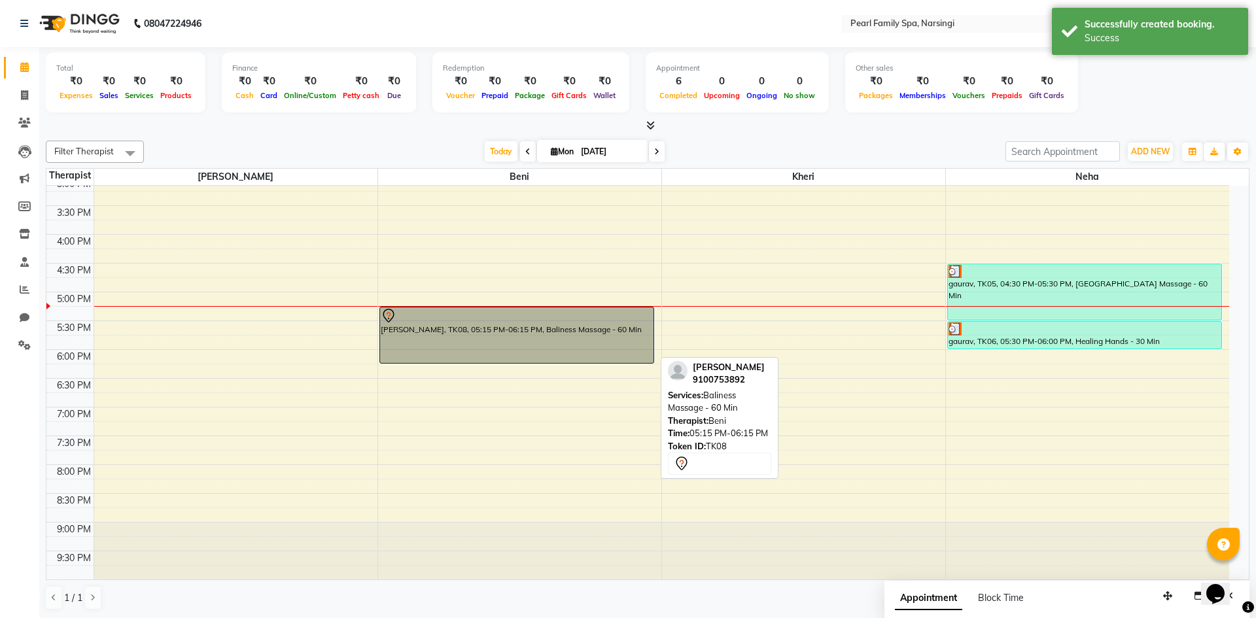
select select "7"
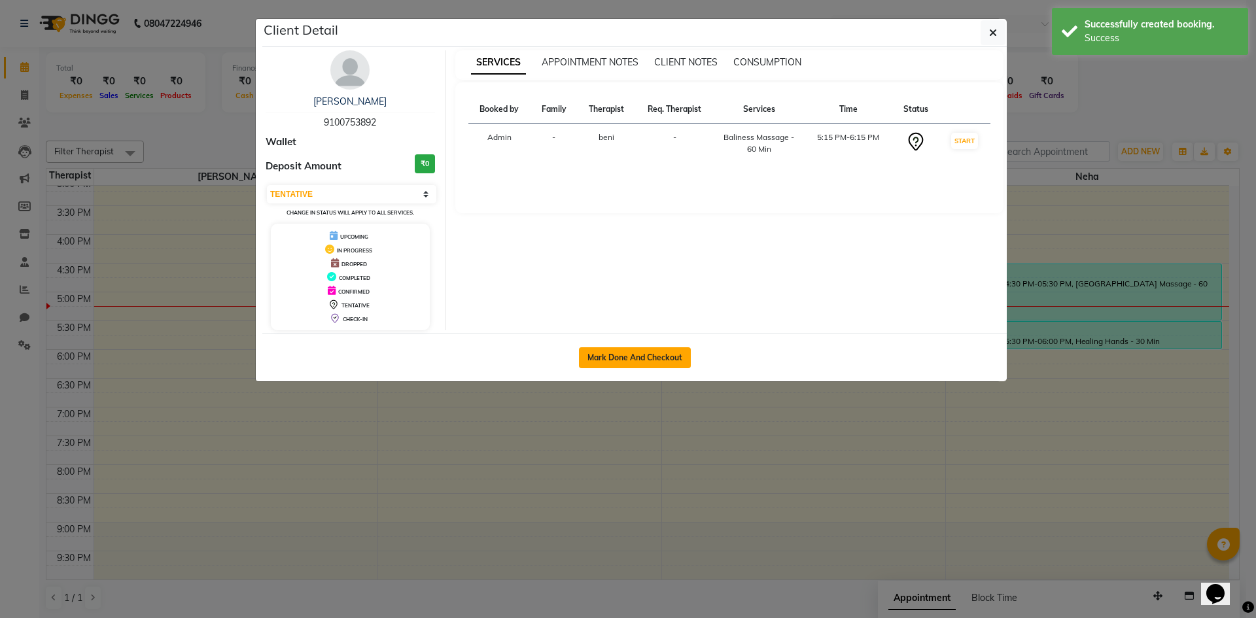
click at [642, 361] on button "Mark Done And Checkout" at bounding box center [635, 357] width 112 height 21
select select "6217"
select select "service"
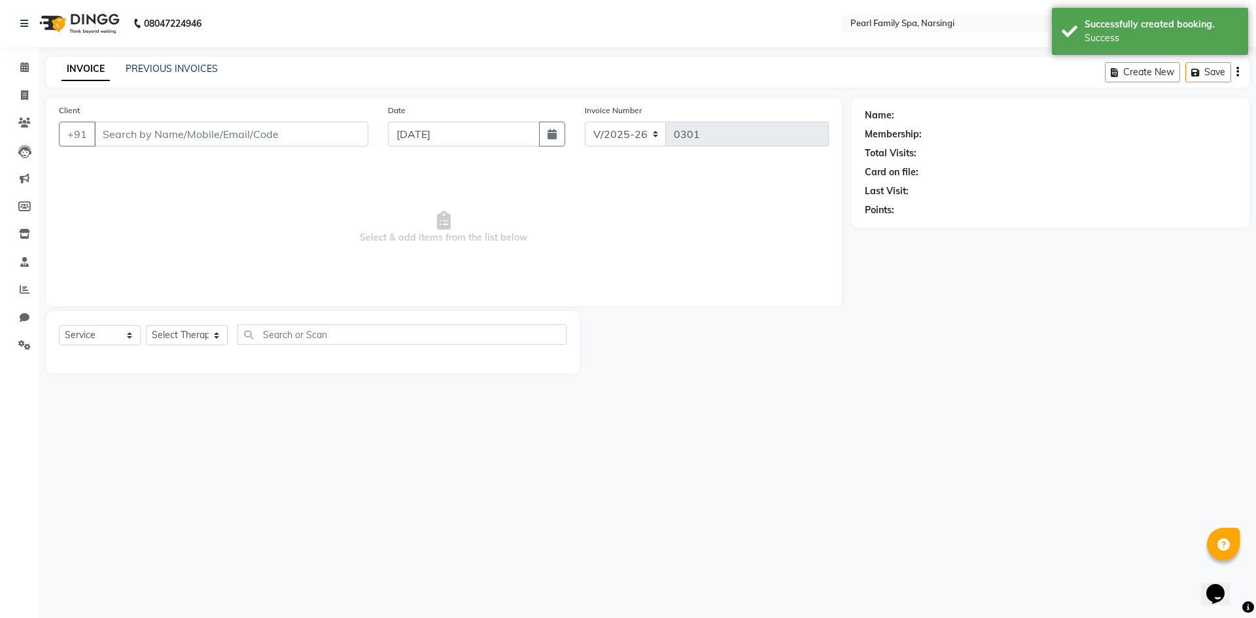
type input "9100753892"
select select "87640"
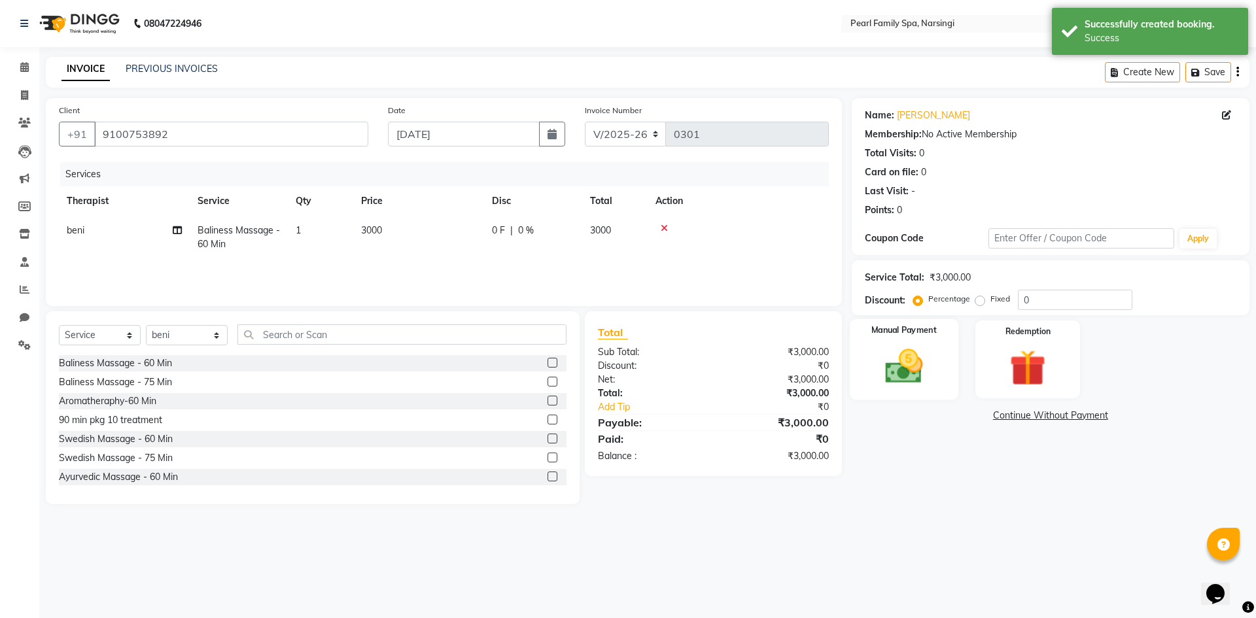
click at [933, 370] on img at bounding box center [903, 366] width 61 height 43
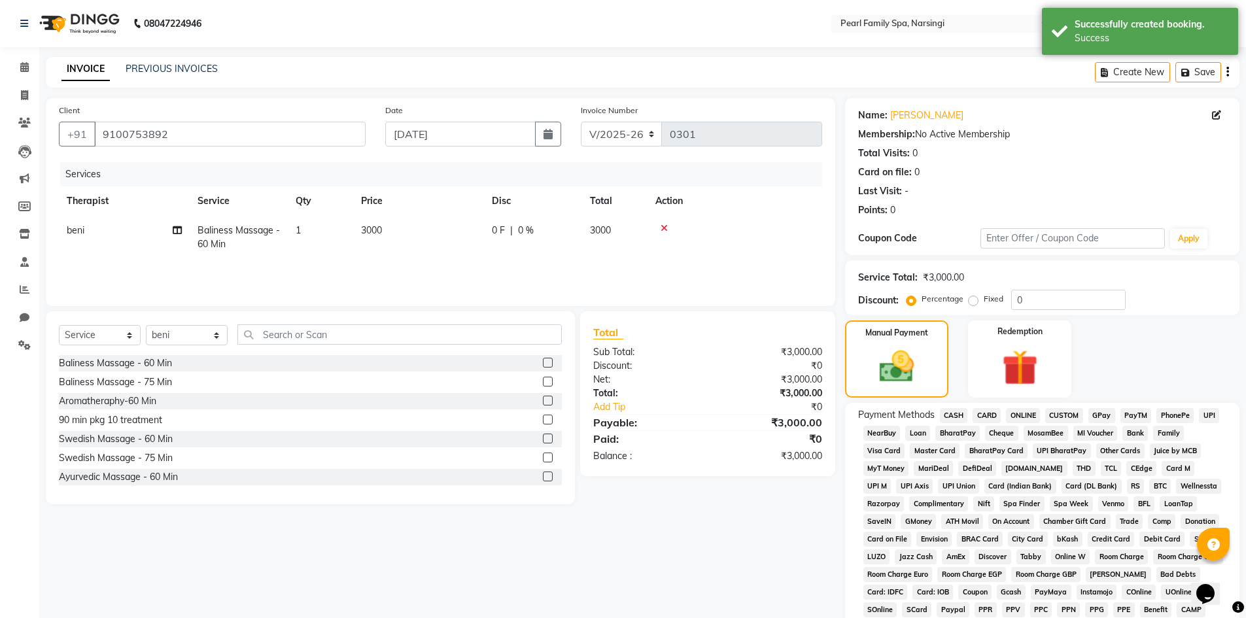
click at [1203, 413] on span "UPI" at bounding box center [1209, 415] width 20 height 15
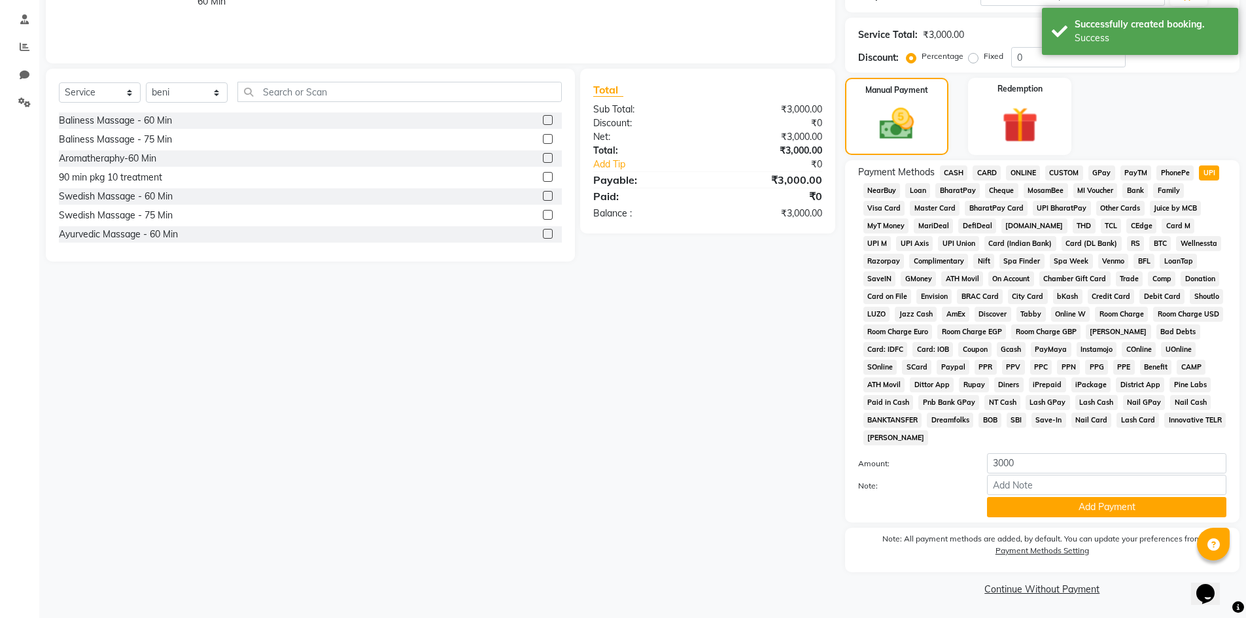
scroll to position [243, 0]
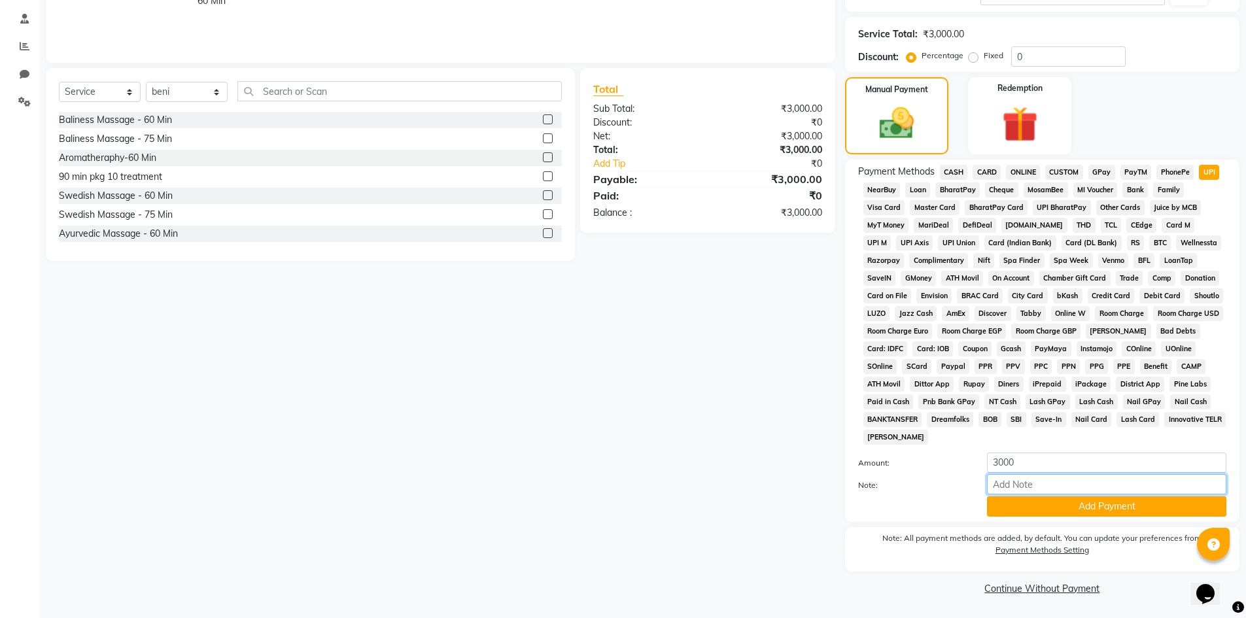
click at [1046, 489] on input "Note:" at bounding box center [1106, 484] width 239 height 20
type input "500 discount"
click at [1030, 513] on button "Add Payment" at bounding box center [1106, 506] width 239 height 20
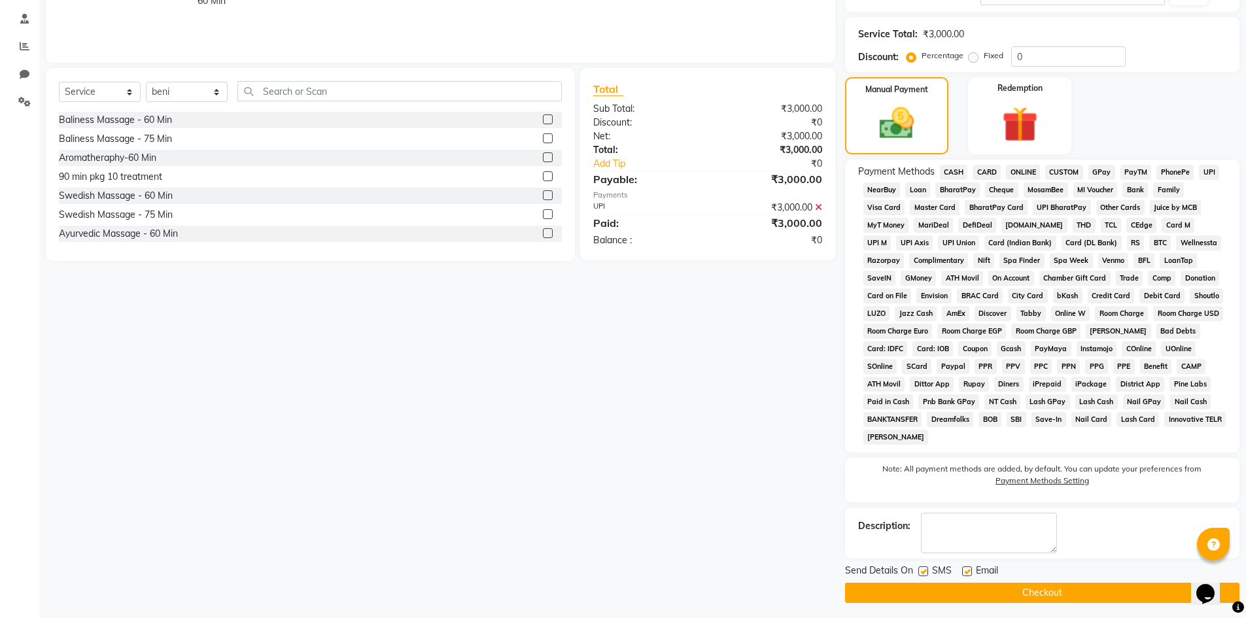
click at [856, 592] on button "Checkout" at bounding box center [1042, 593] width 394 height 20
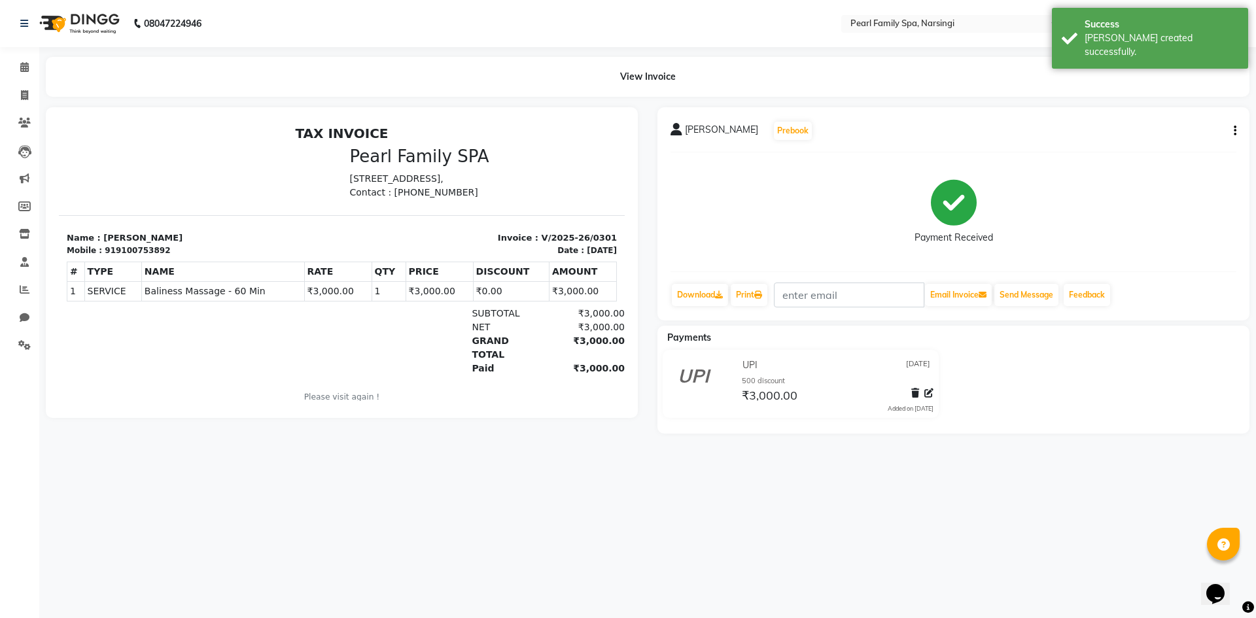
select select "6217"
select select "service"
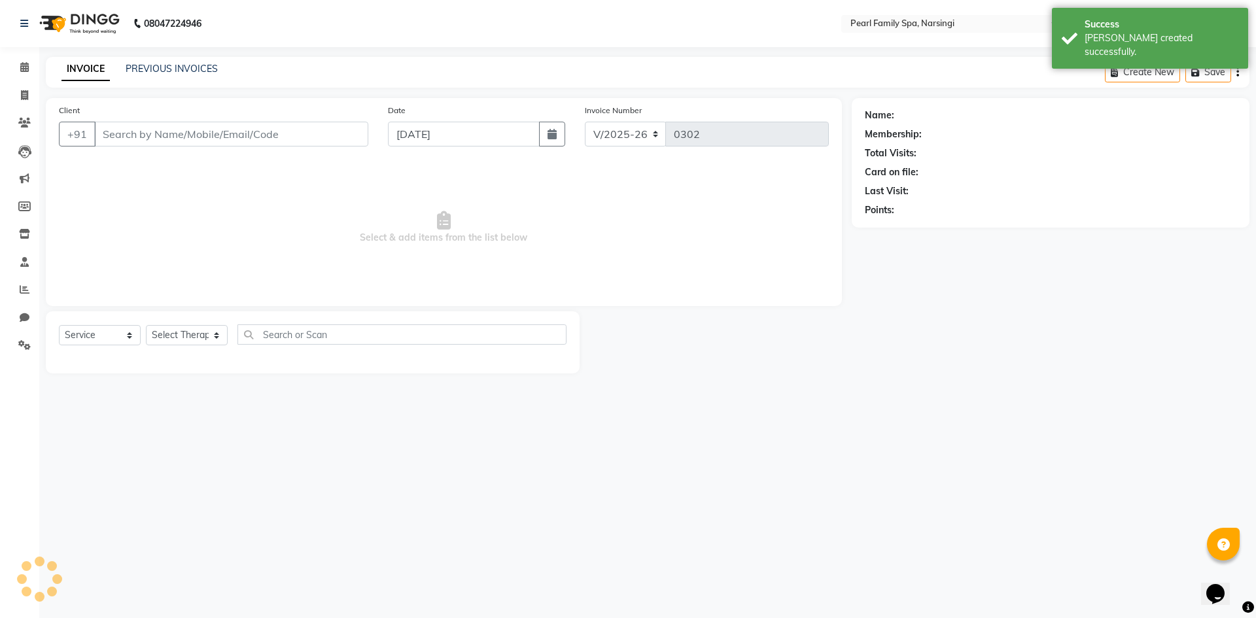
type input "9100753892"
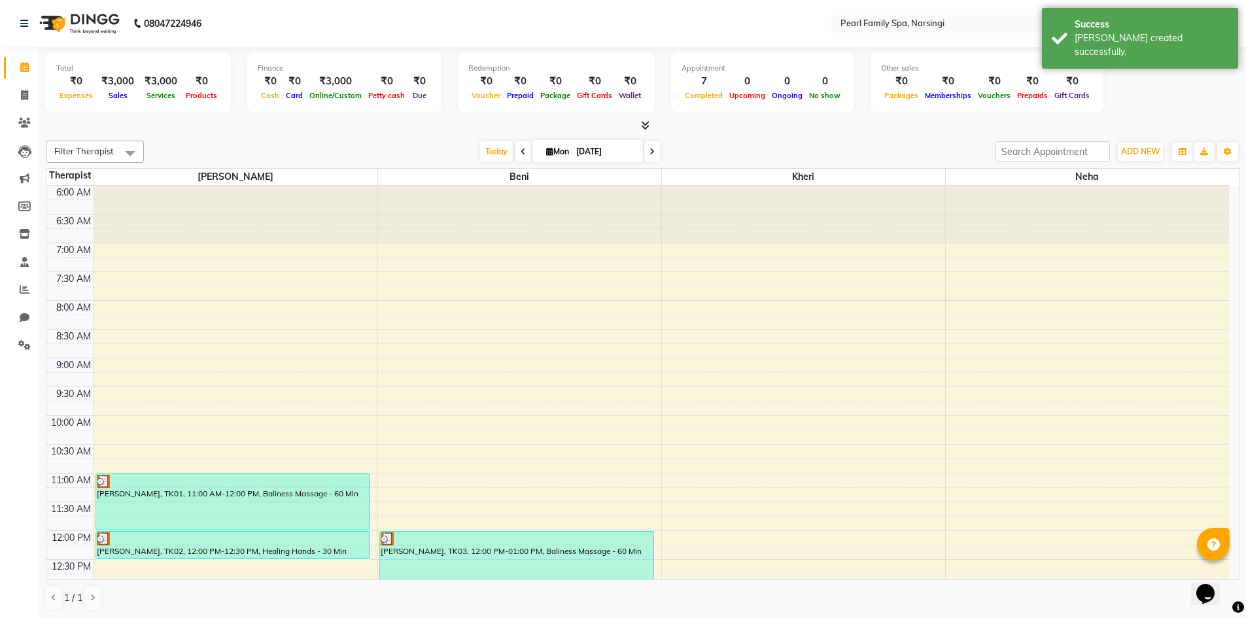
scroll to position [262, 0]
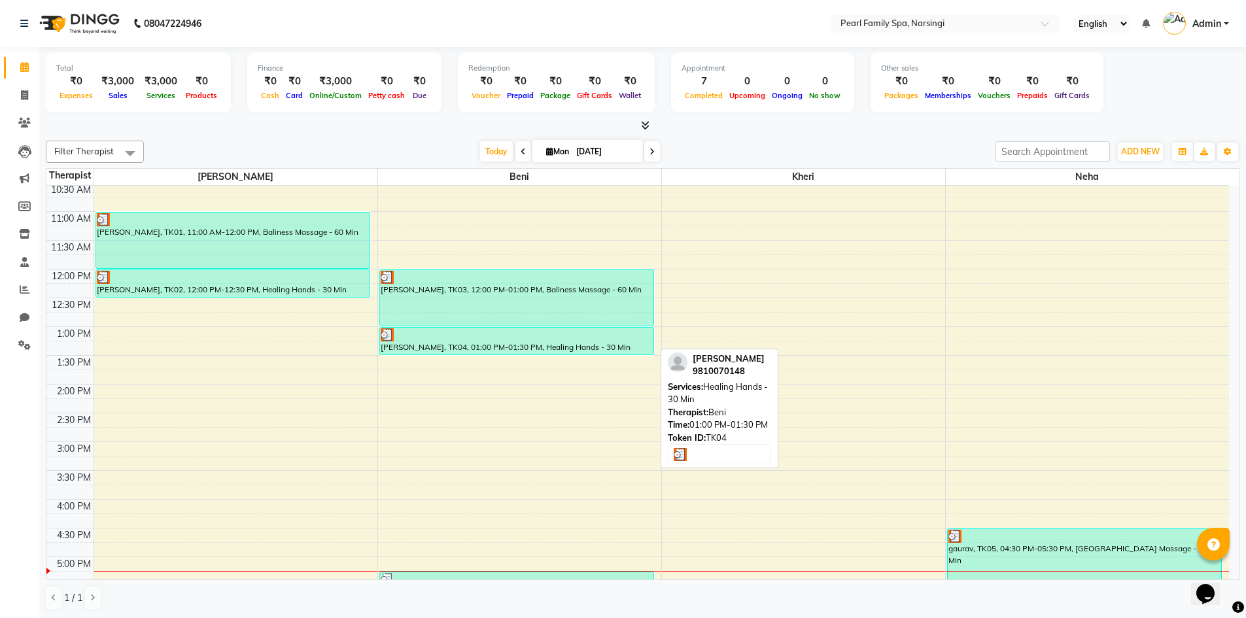
click at [439, 355] on link "[PERSON_NAME], TK04, 01:00 PM-01:30 PM, Healing Hands - 30 Min" at bounding box center [516, 341] width 275 height 28
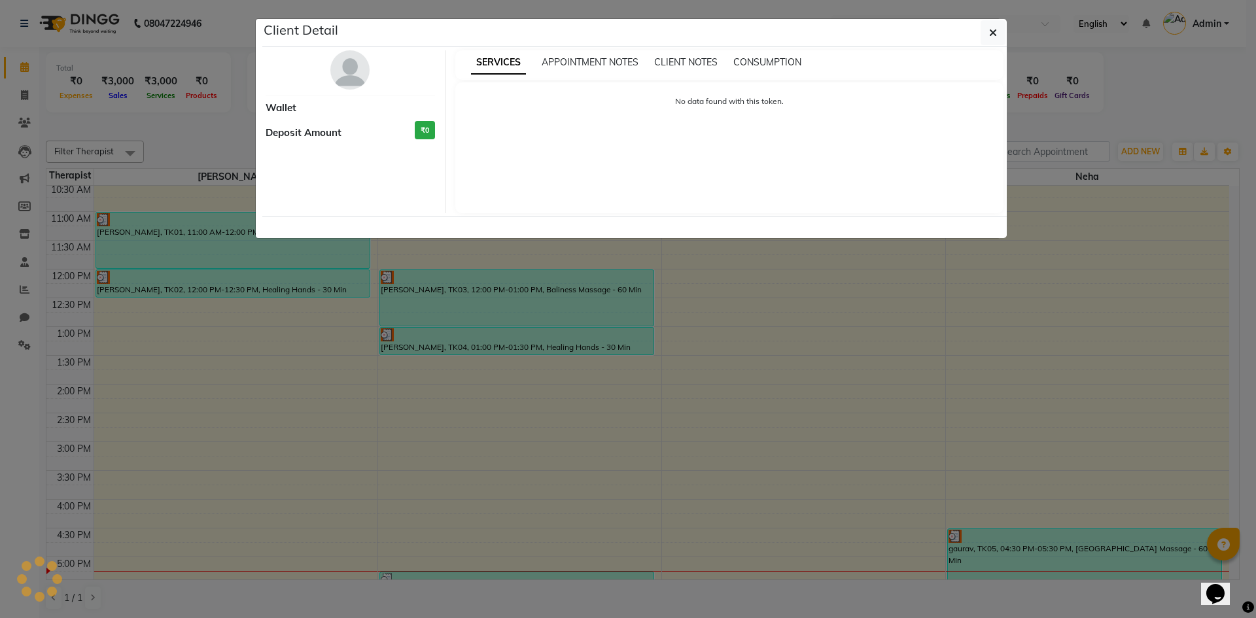
select select "3"
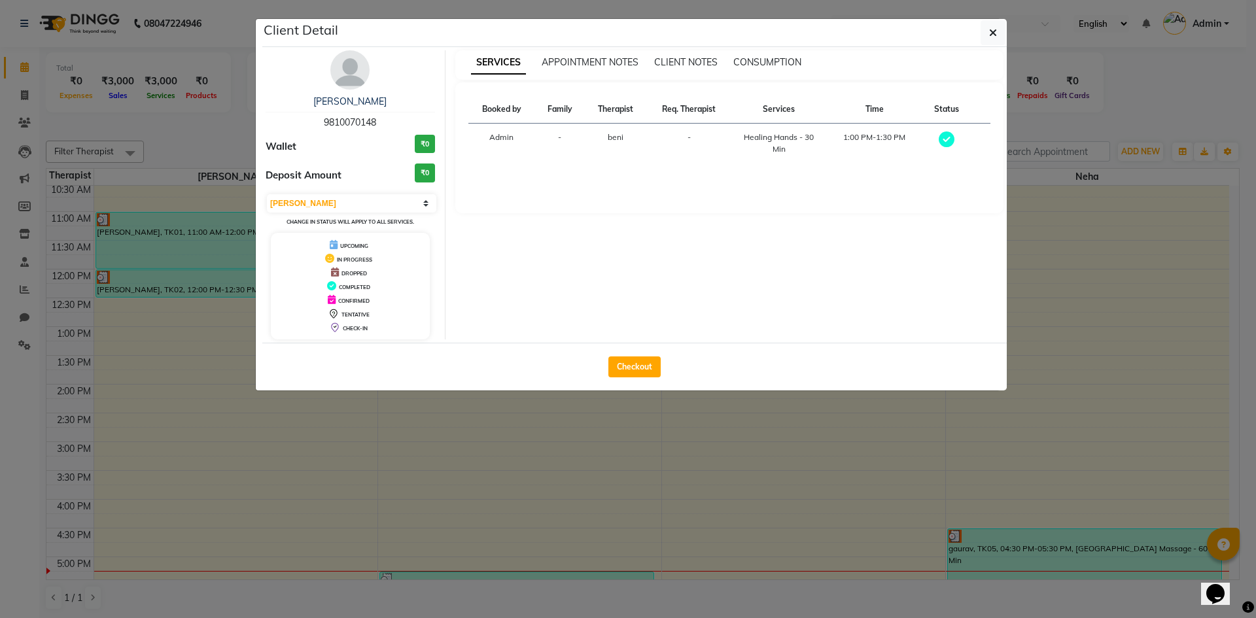
click at [484, 506] on ngb-modal-window "Client Detail mohit gupta 9810070148 Wallet ₹0 Deposit Amount ₹0 Select MARK DO…" at bounding box center [628, 309] width 1256 height 618
